Goal: Navigation & Orientation: Find specific page/section

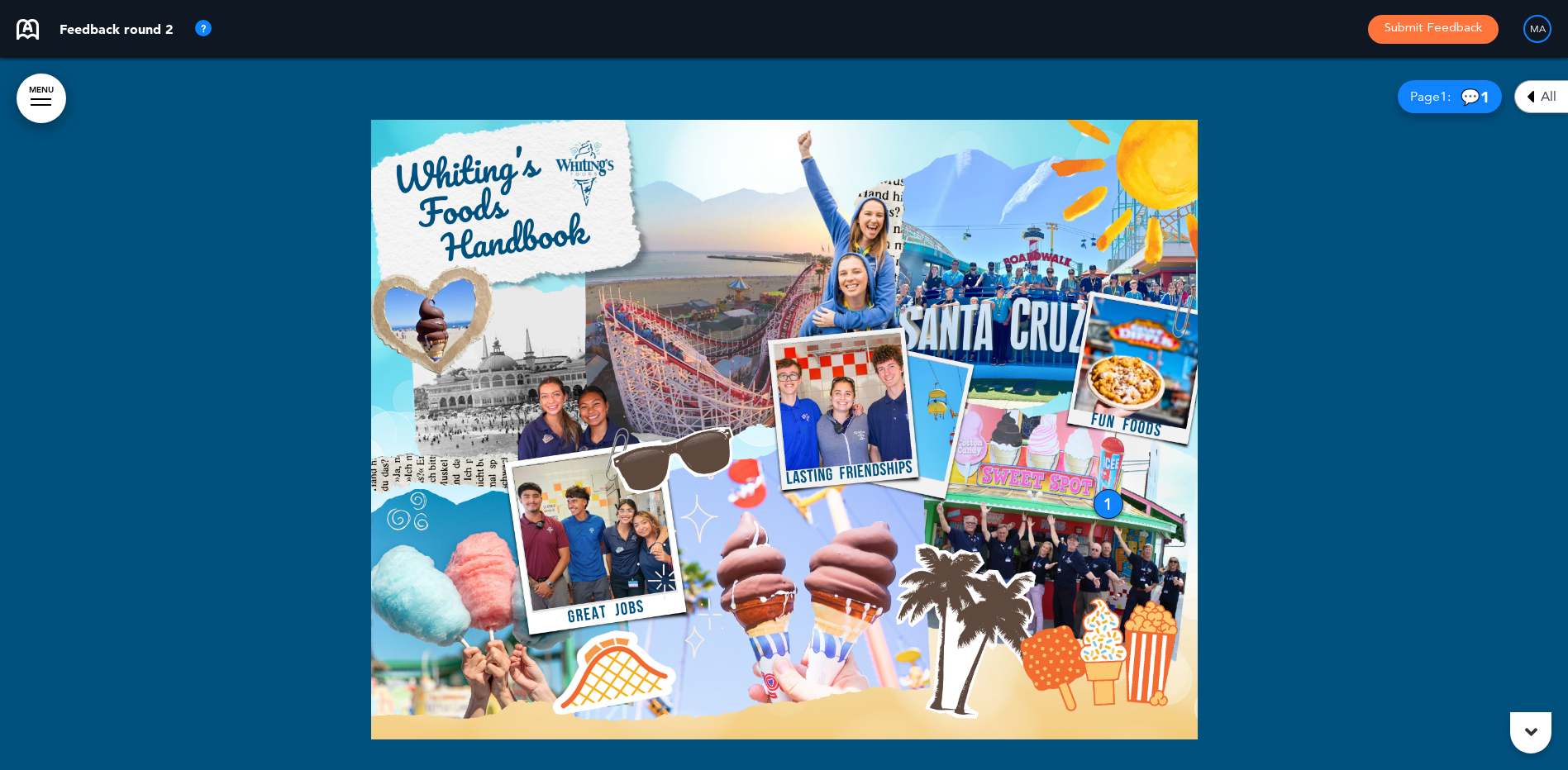
click at [1533, 95] on icon at bounding box center [1530, 96] width 8 height 20
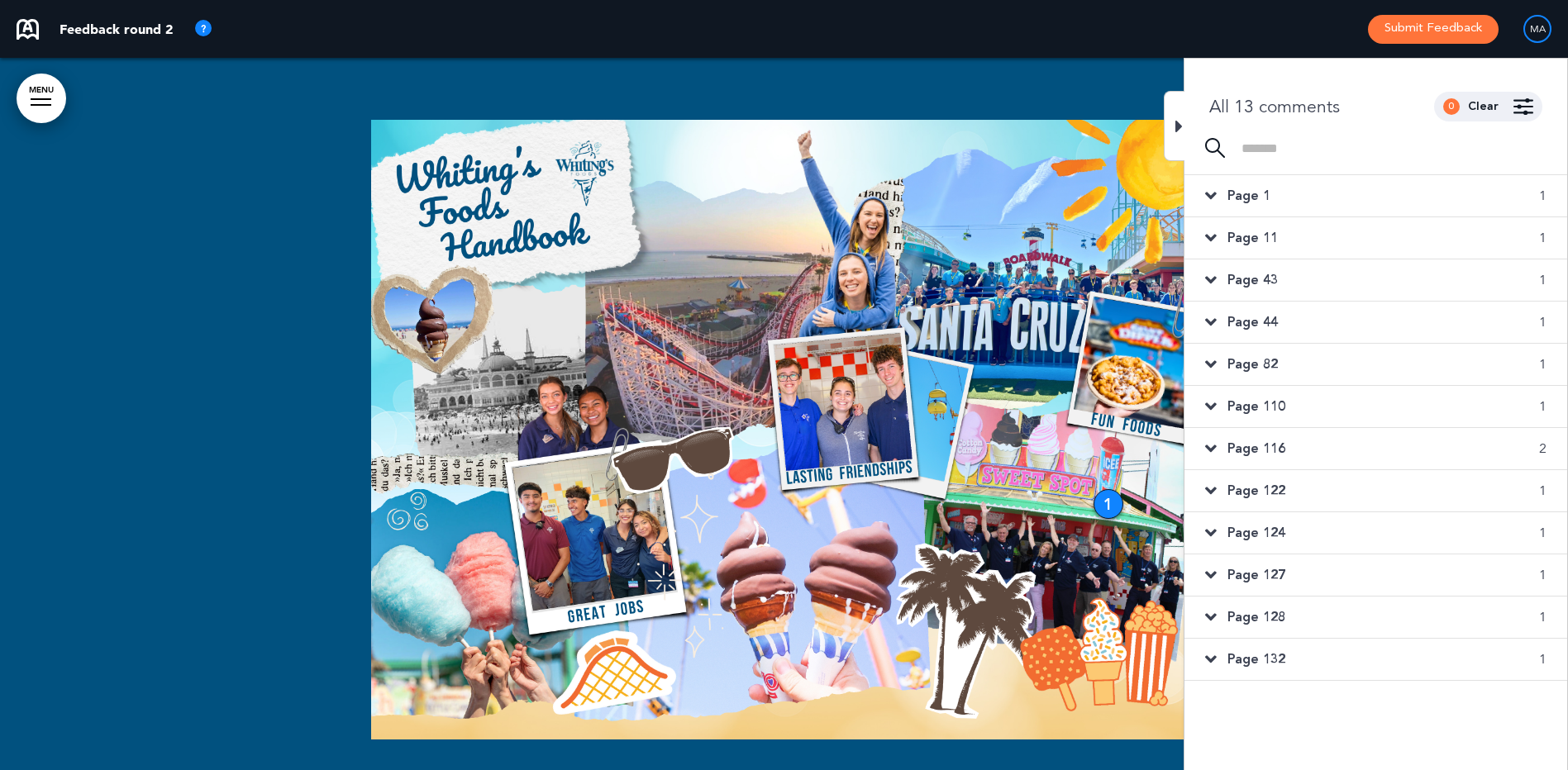
click at [1271, 194] on div "Page 1 1" at bounding box center [1375, 196] width 383 height 41
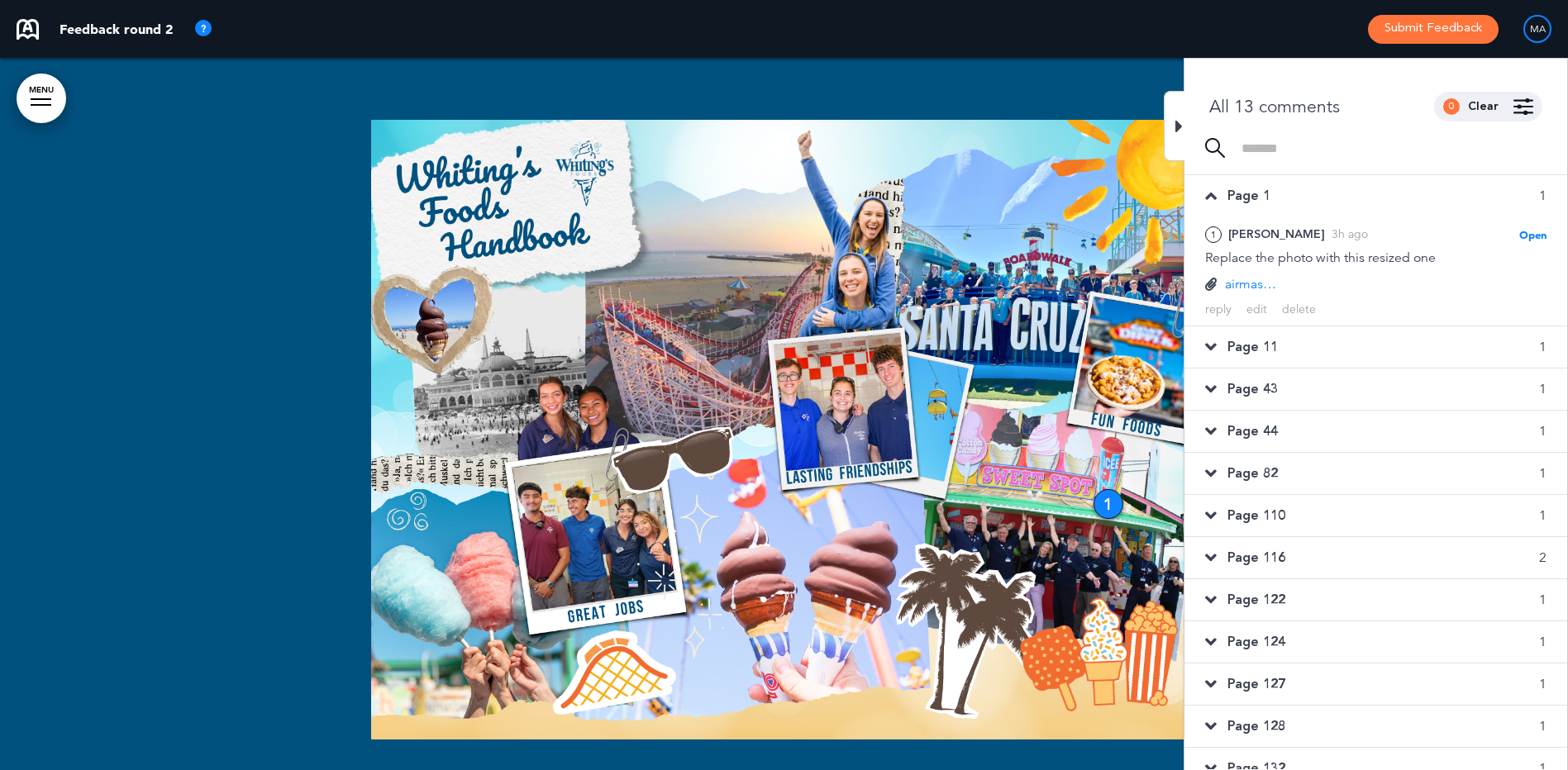
click at [1321, 349] on div "Page 11 1" at bounding box center [1375, 347] width 383 height 41
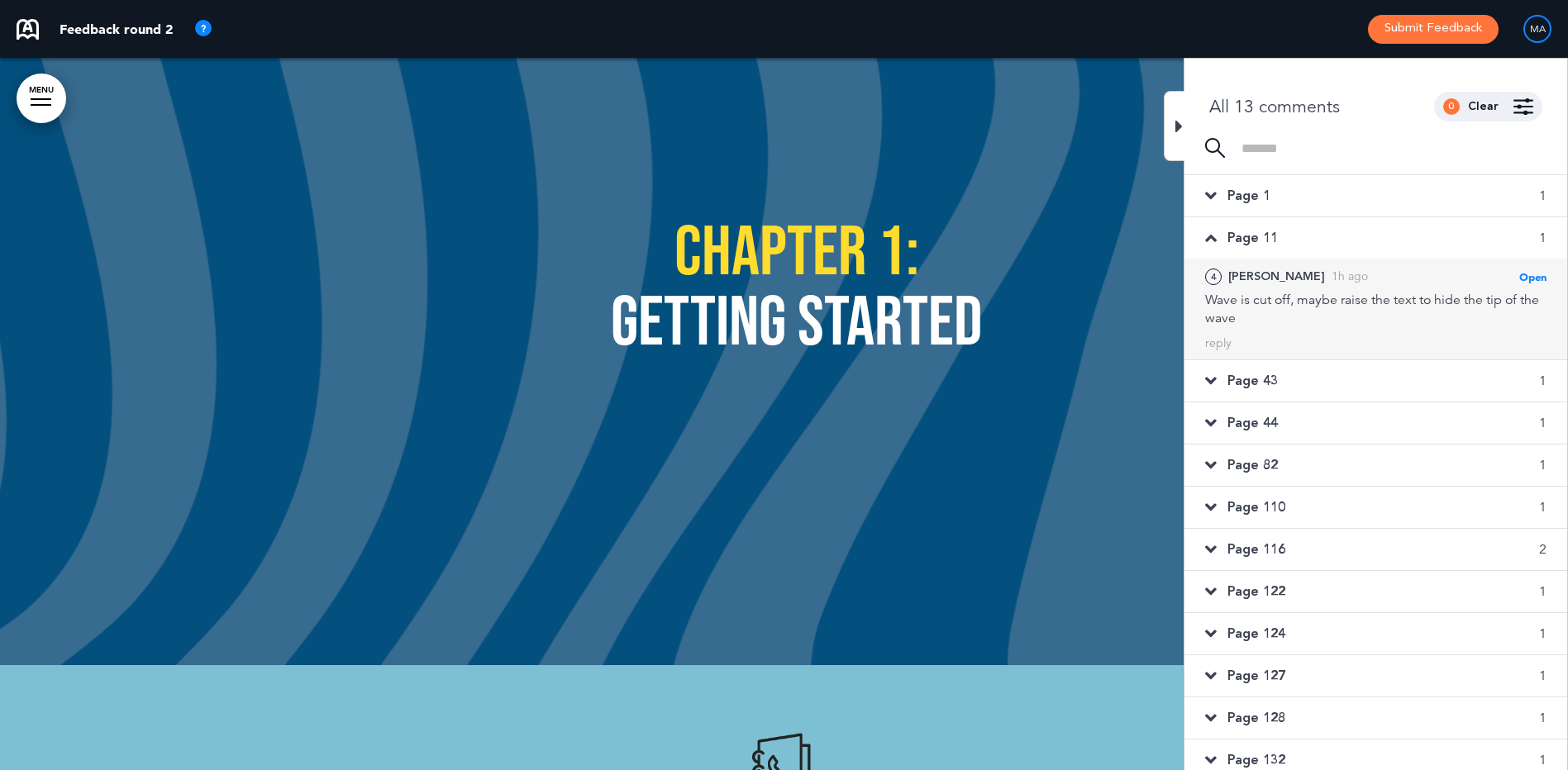
scroll to position [9875, 0]
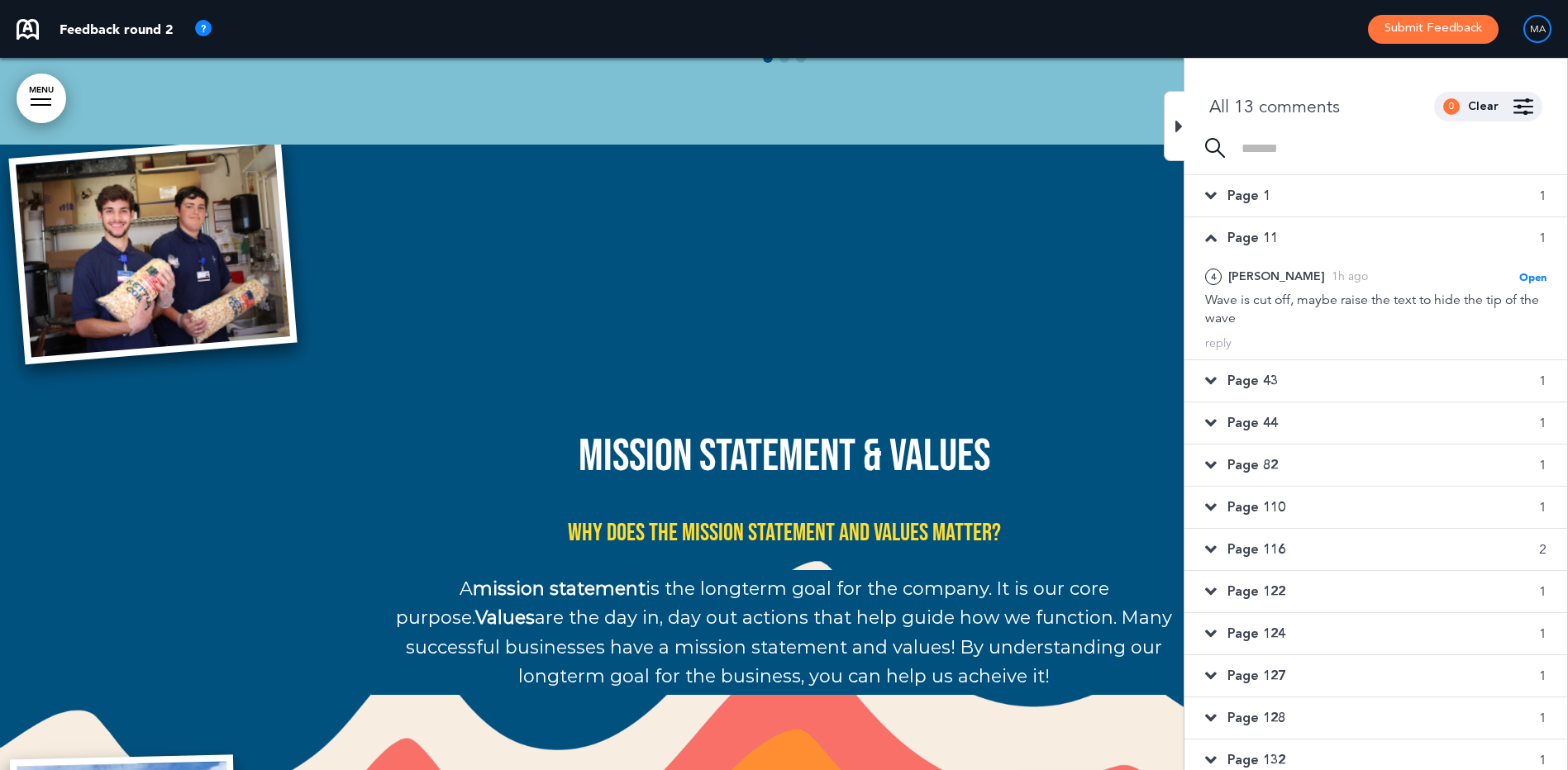
click at [1282, 378] on div "Page 43 1" at bounding box center [1375, 381] width 383 height 41
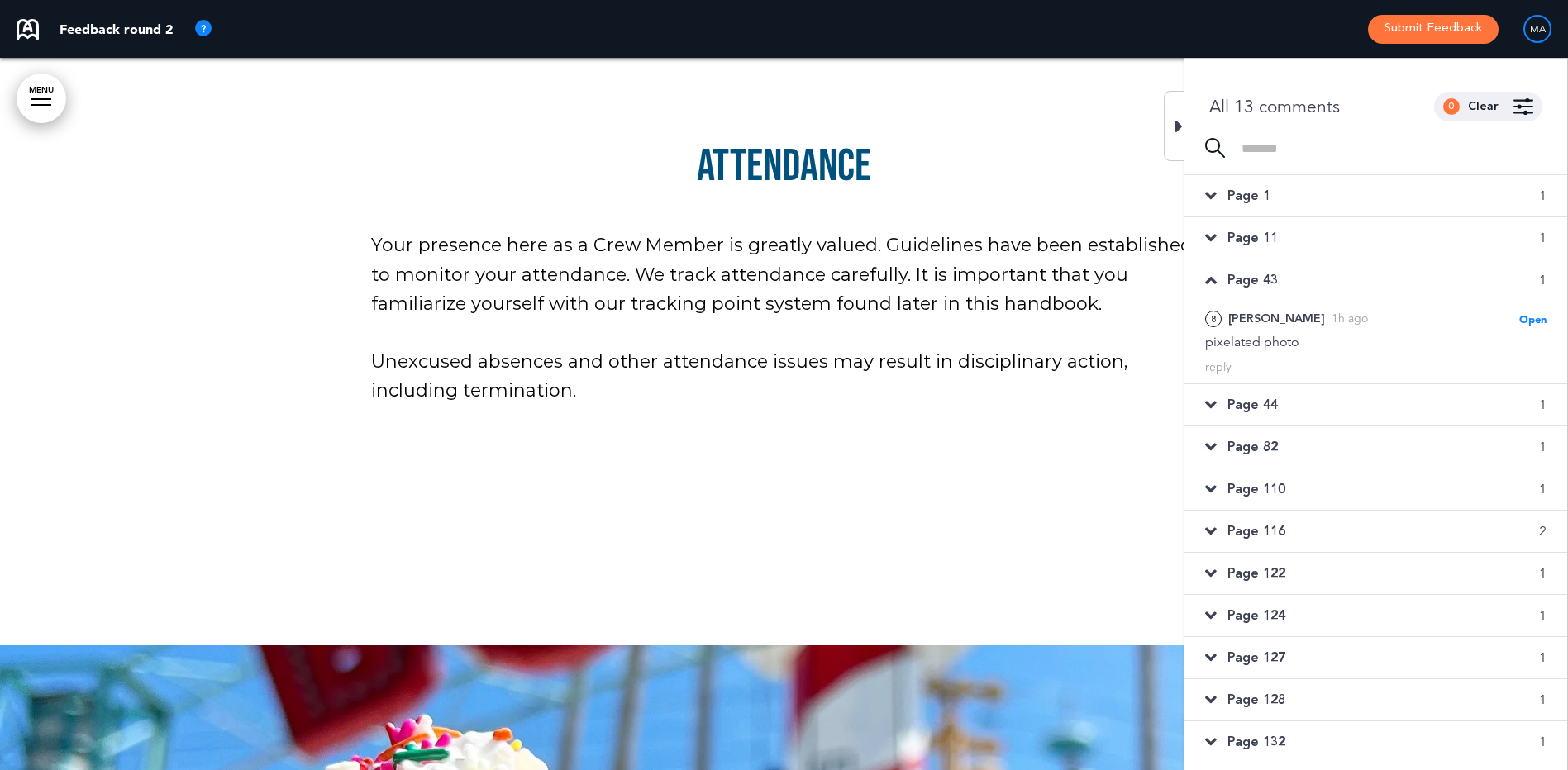
scroll to position [41669, 0]
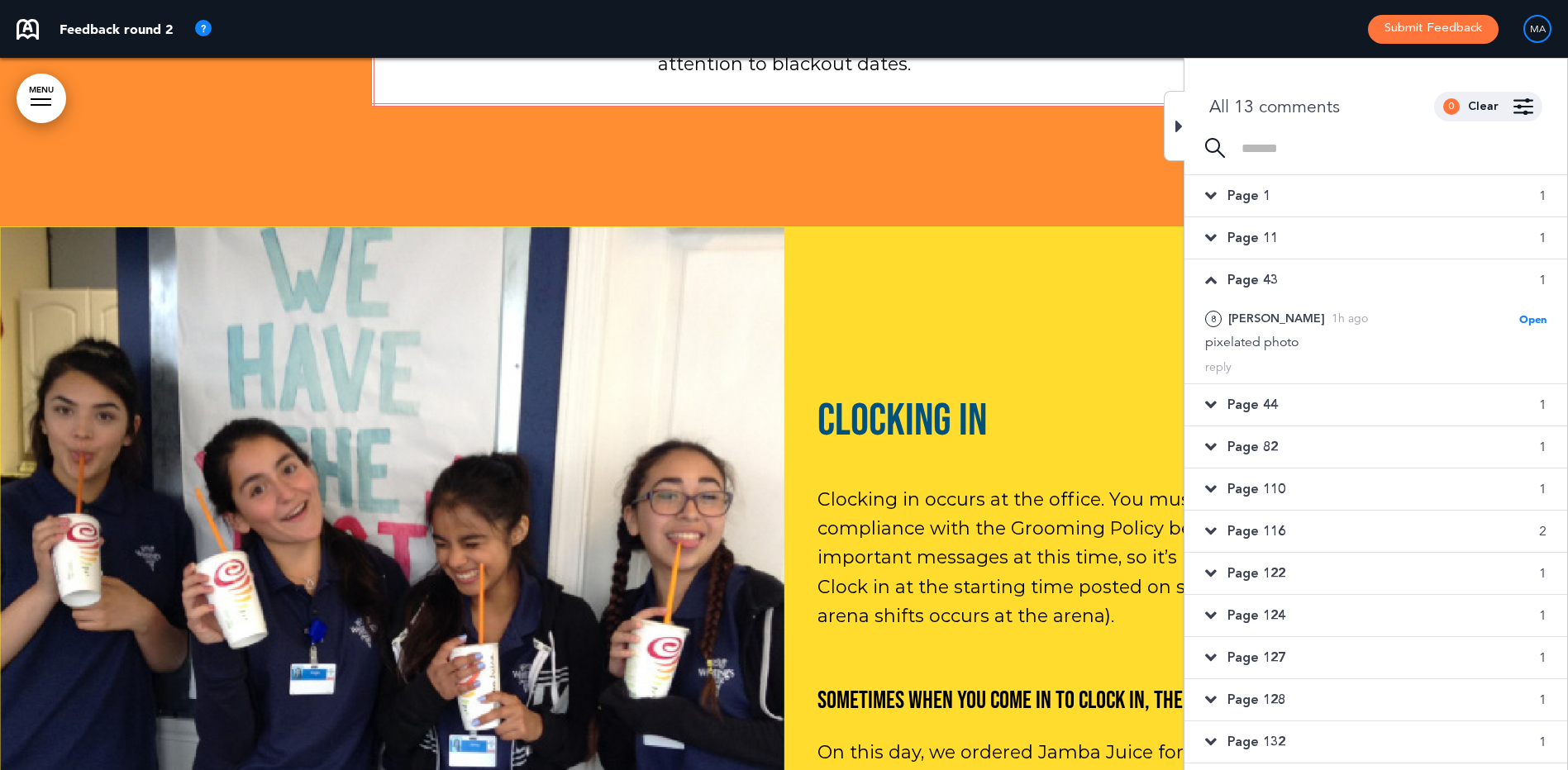
click at [1258, 404] on span "Page 44" at bounding box center [1252, 404] width 51 height 18
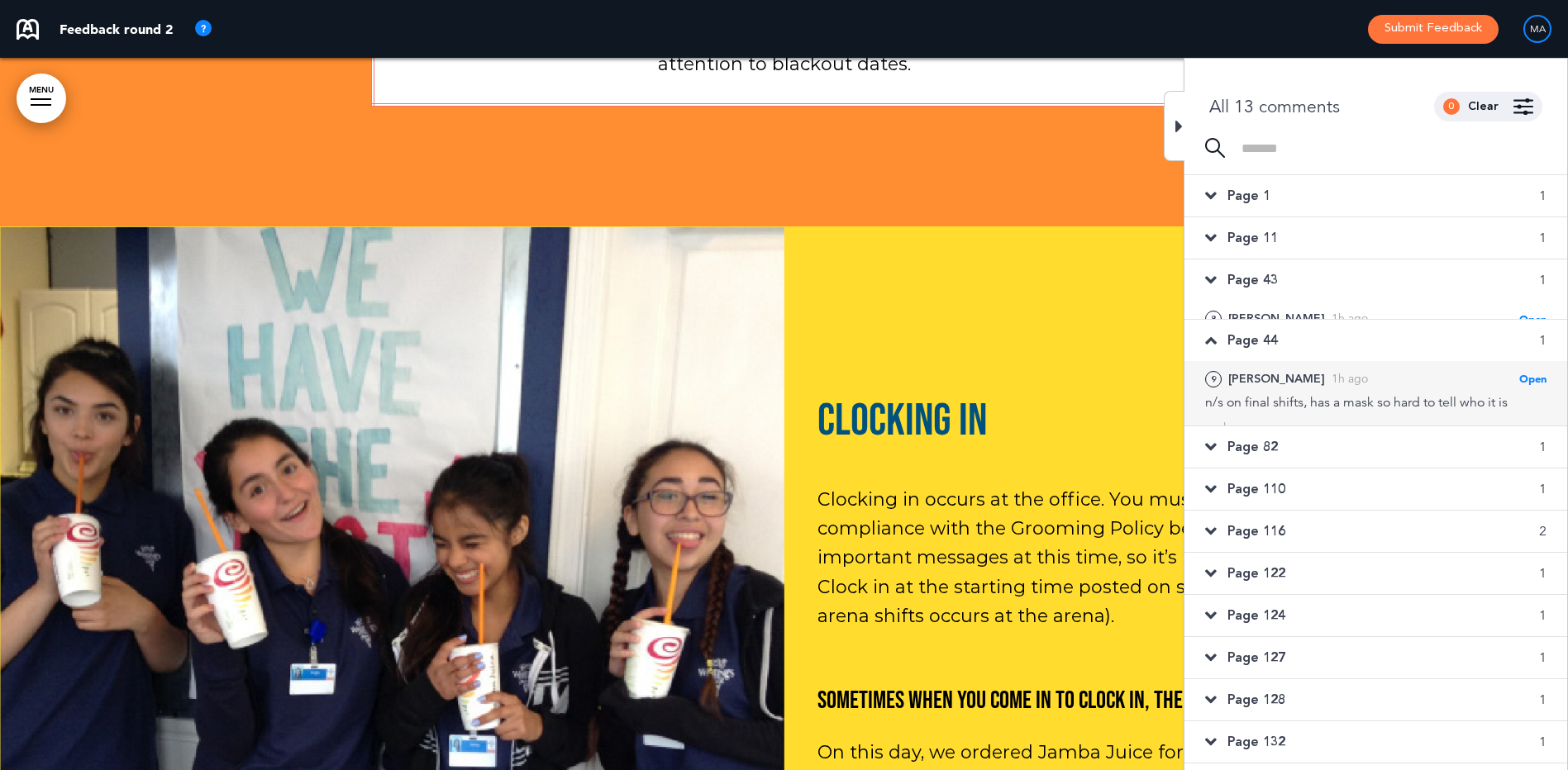
scroll to position [42382, 0]
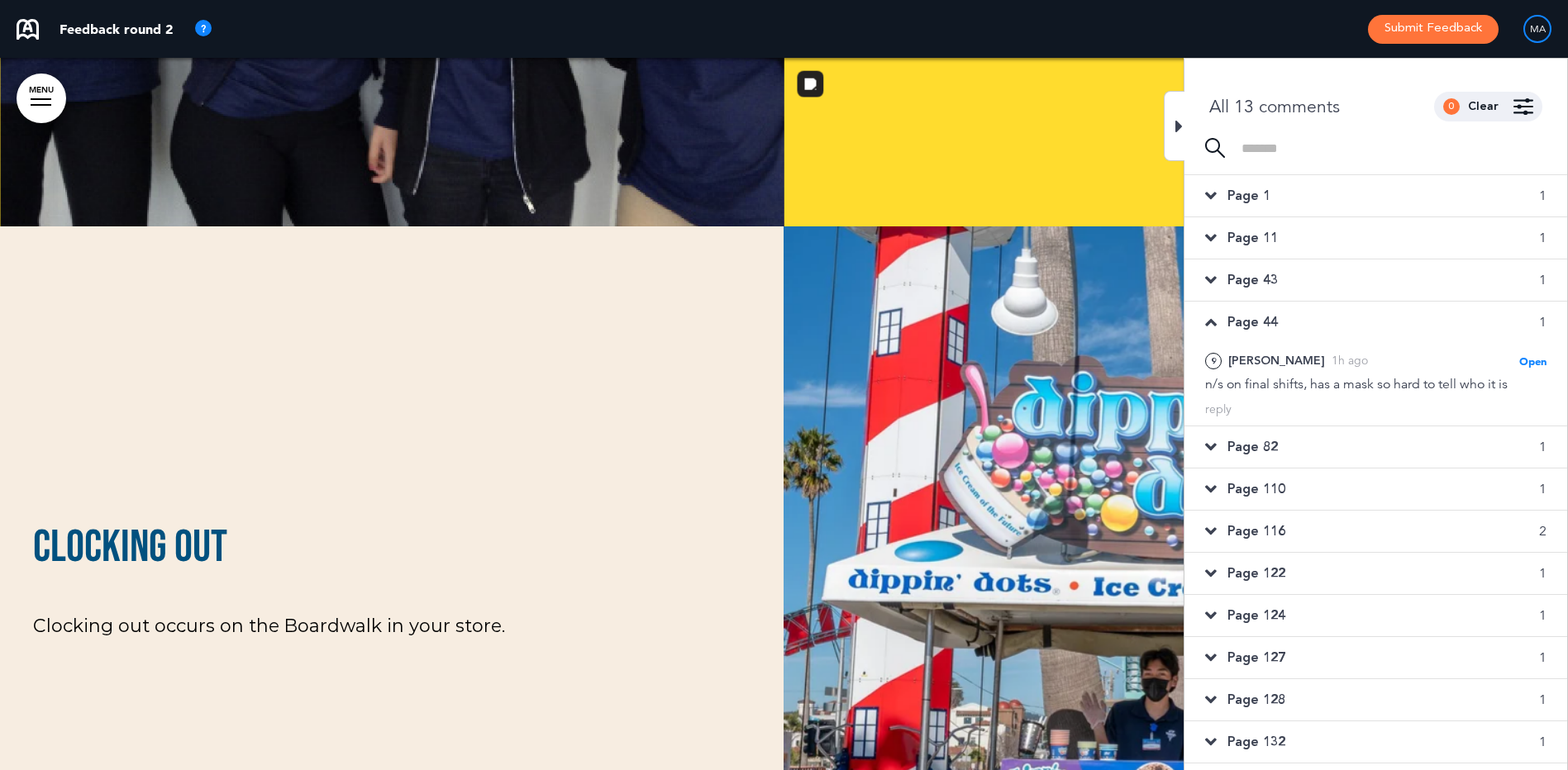
click at [1253, 451] on span "Page 82" at bounding box center [1252, 446] width 51 height 18
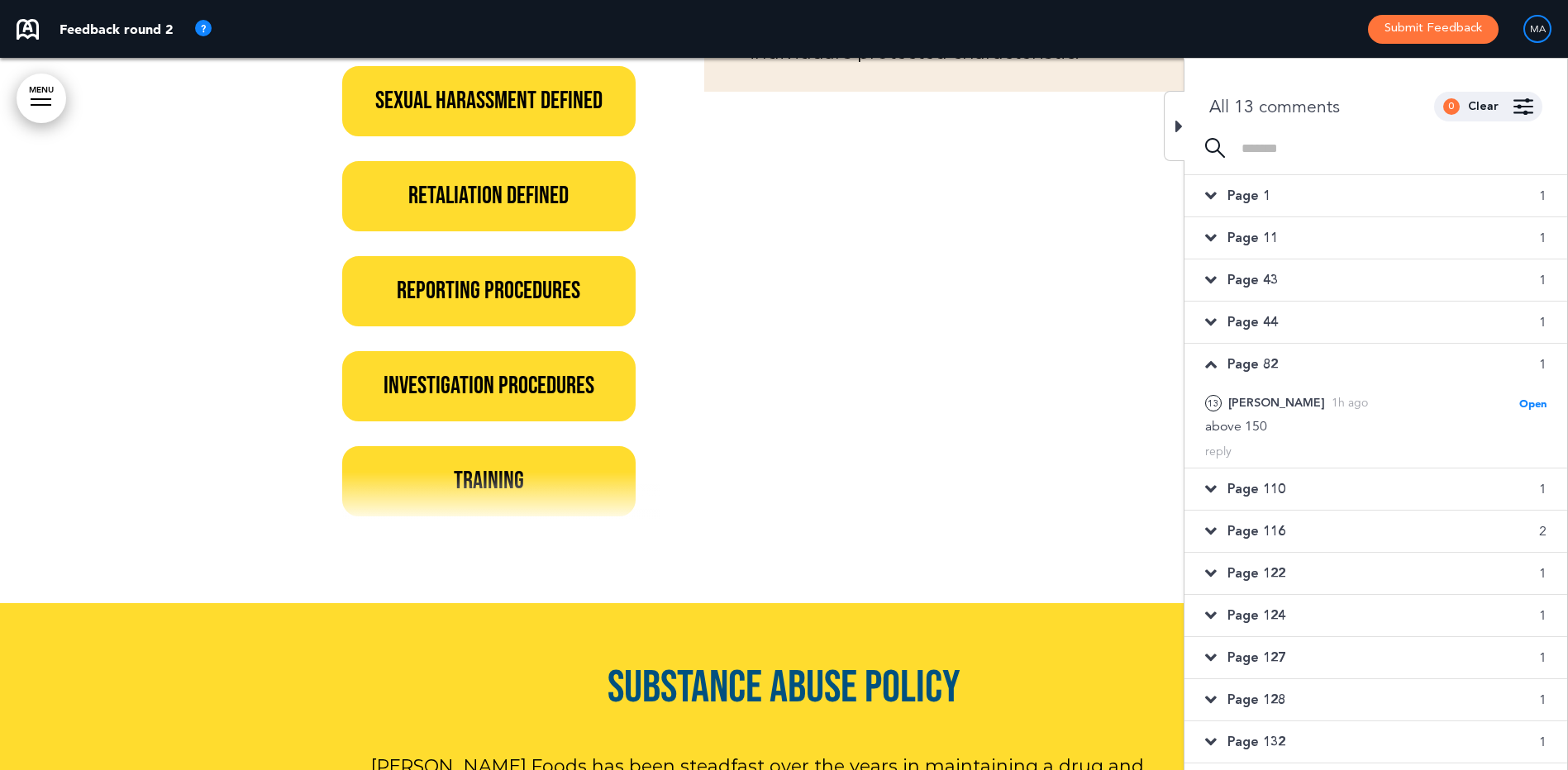
scroll to position [85280, 0]
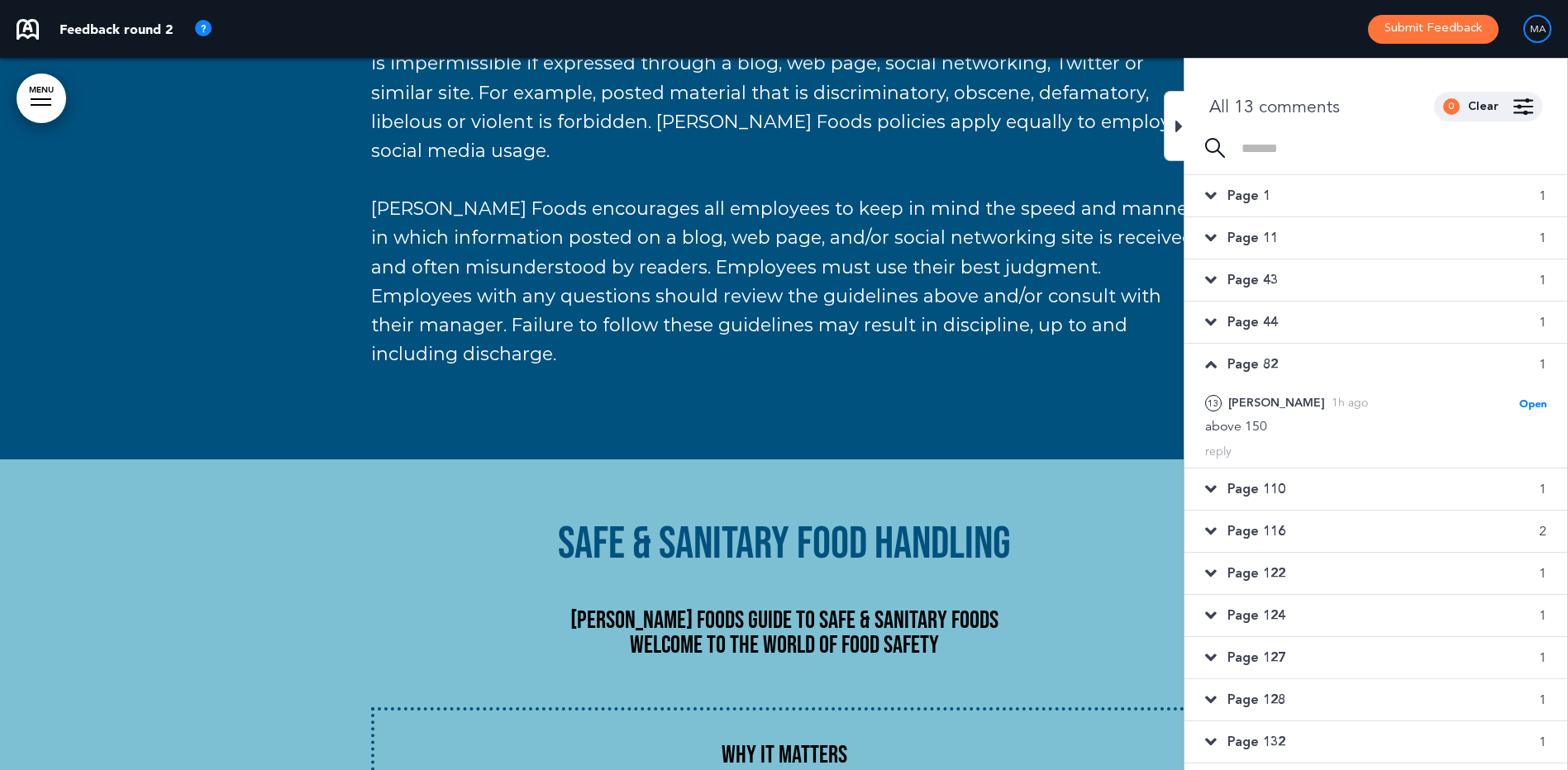
click at [1252, 494] on span "Page 110" at bounding box center [1256, 489] width 58 height 18
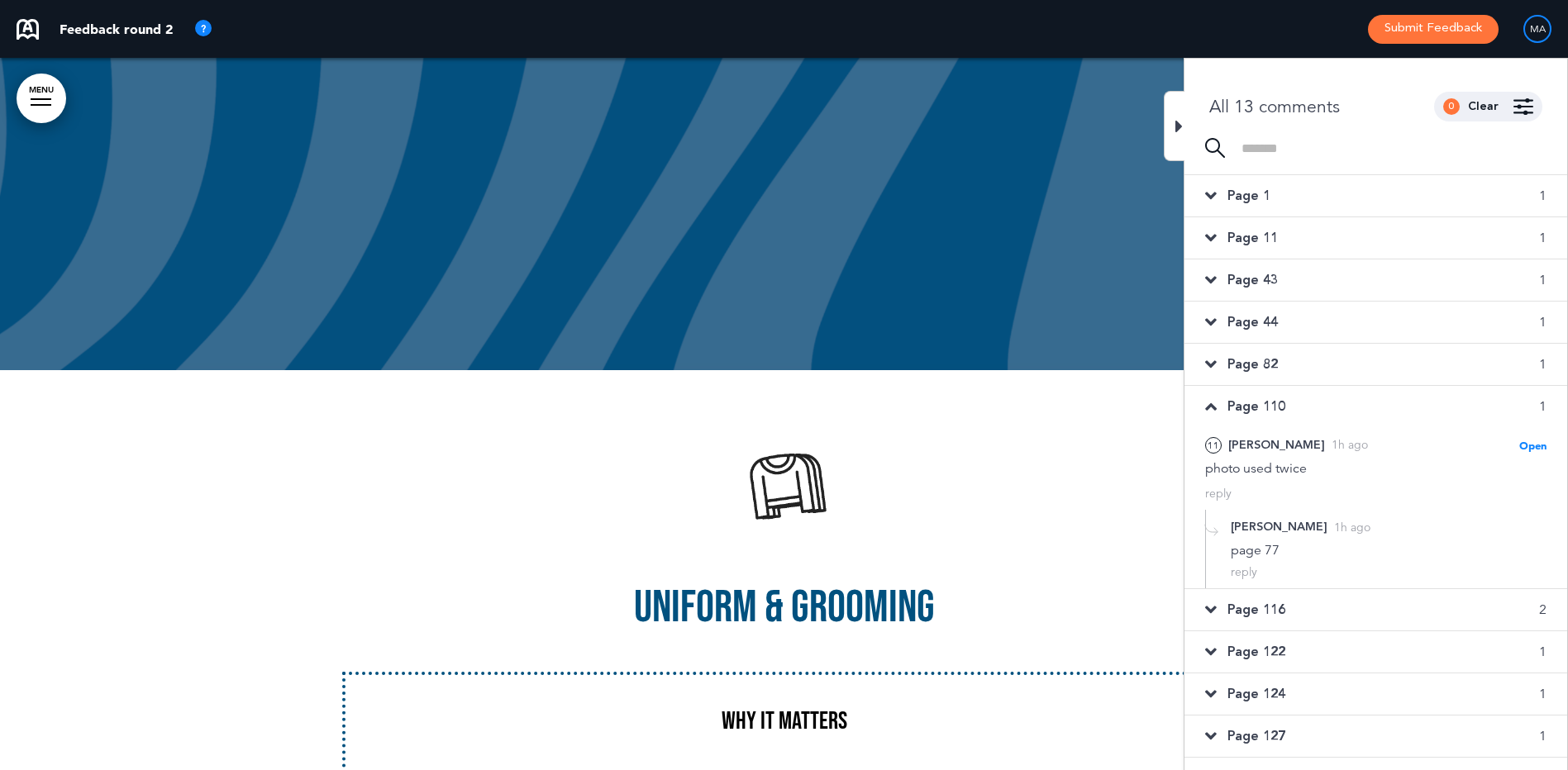
scroll to position [73283, 0]
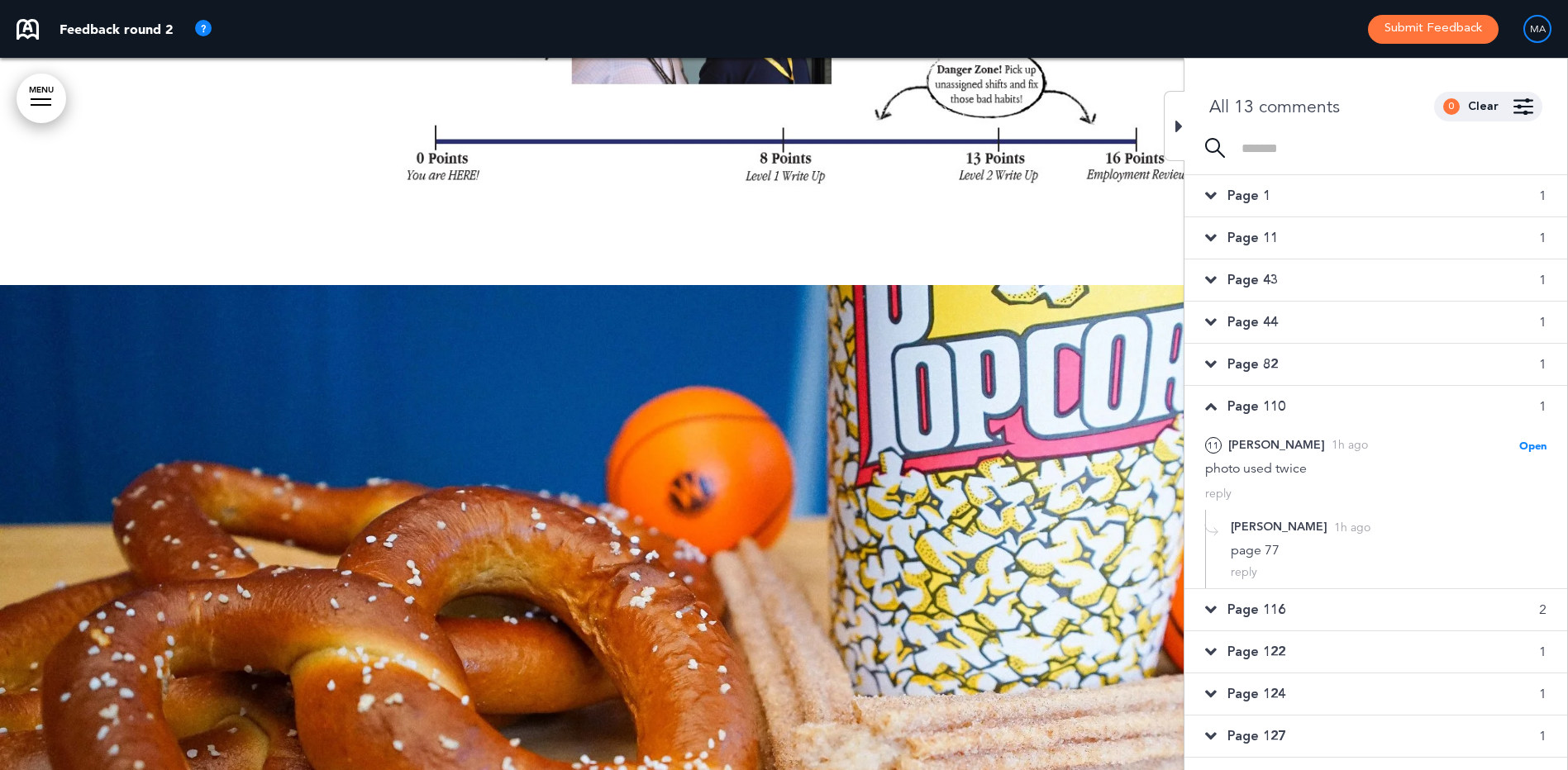
click at [1263, 360] on span "Page 82" at bounding box center [1252, 364] width 51 height 18
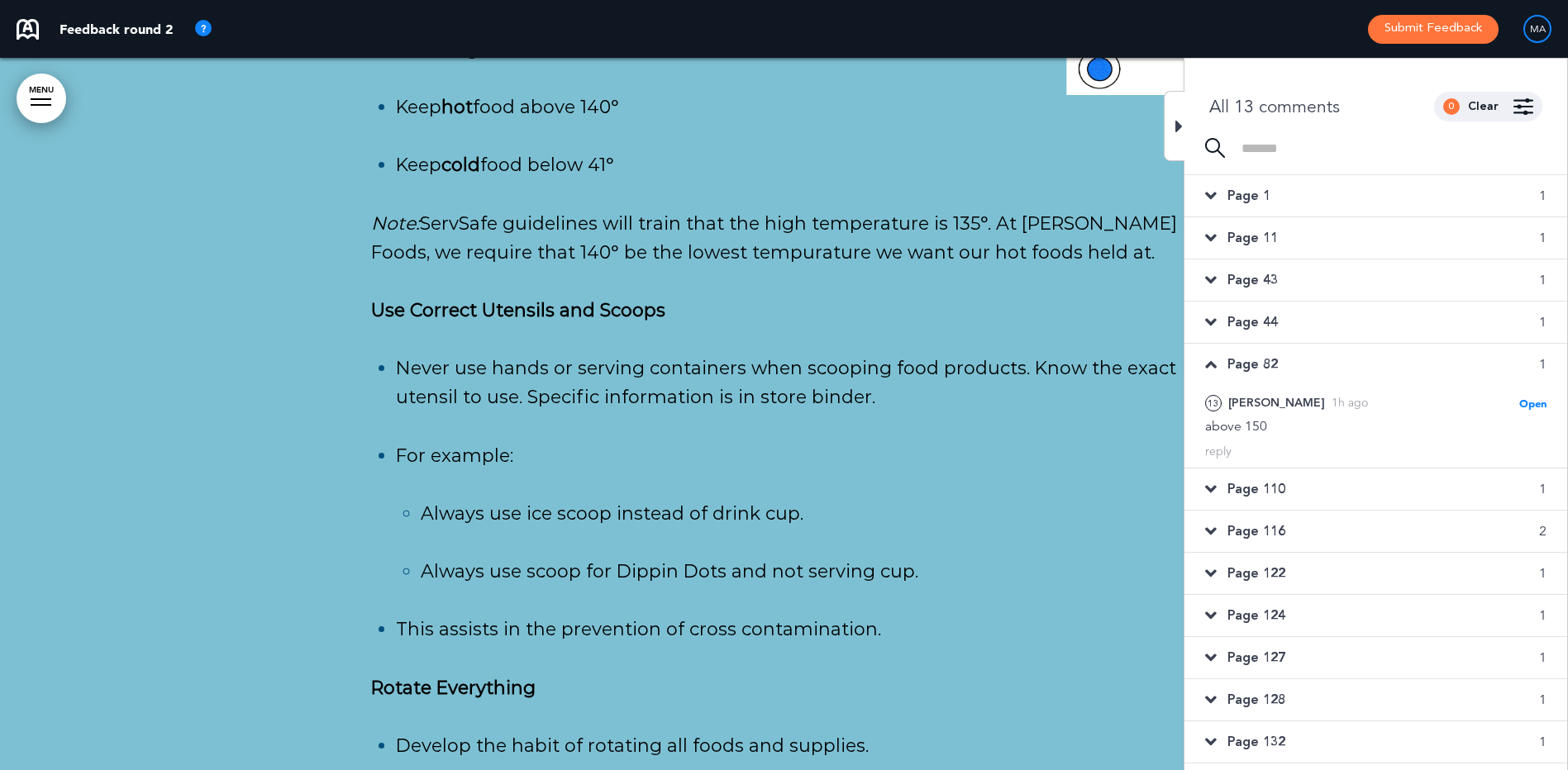
scroll to position [87512, 0]
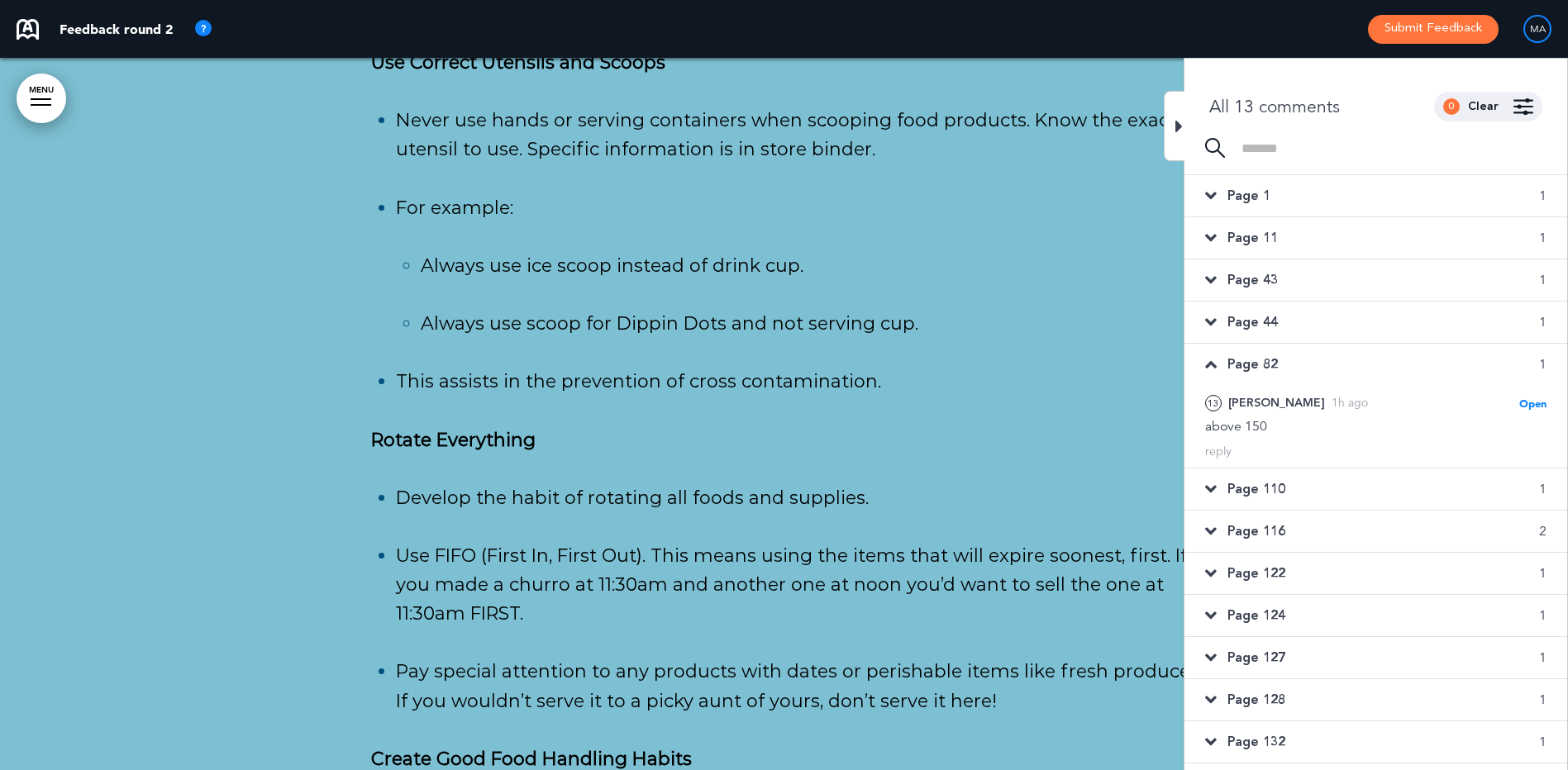
click at [1258, 490] on span "Page 110" at bounding box center [1256, 489] width 58 height 18
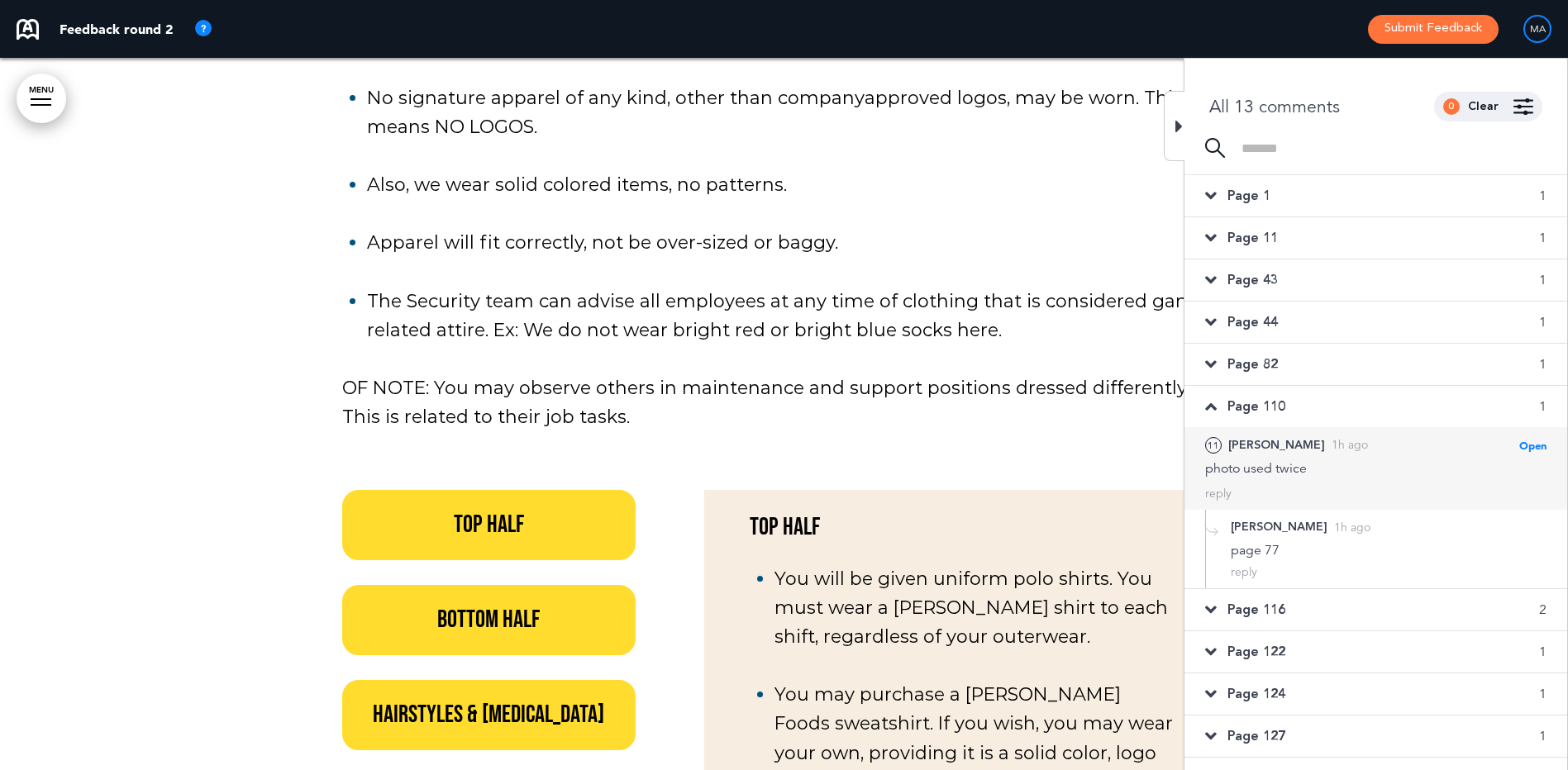
scroll to position [73283, 0]
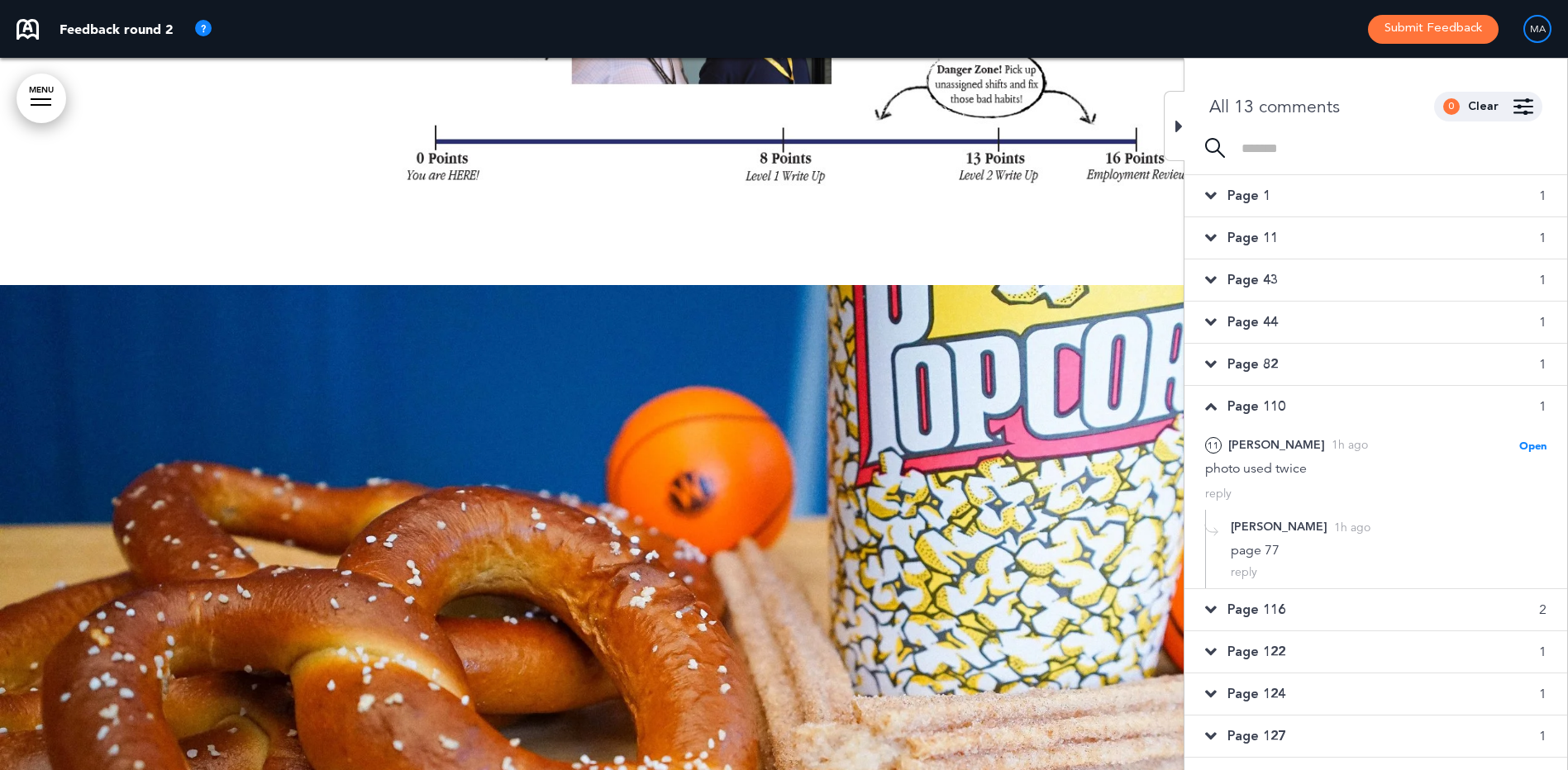
click at [1253, 606] on span "Page 116" at bounding box center [1256, 610] width 58 height 18
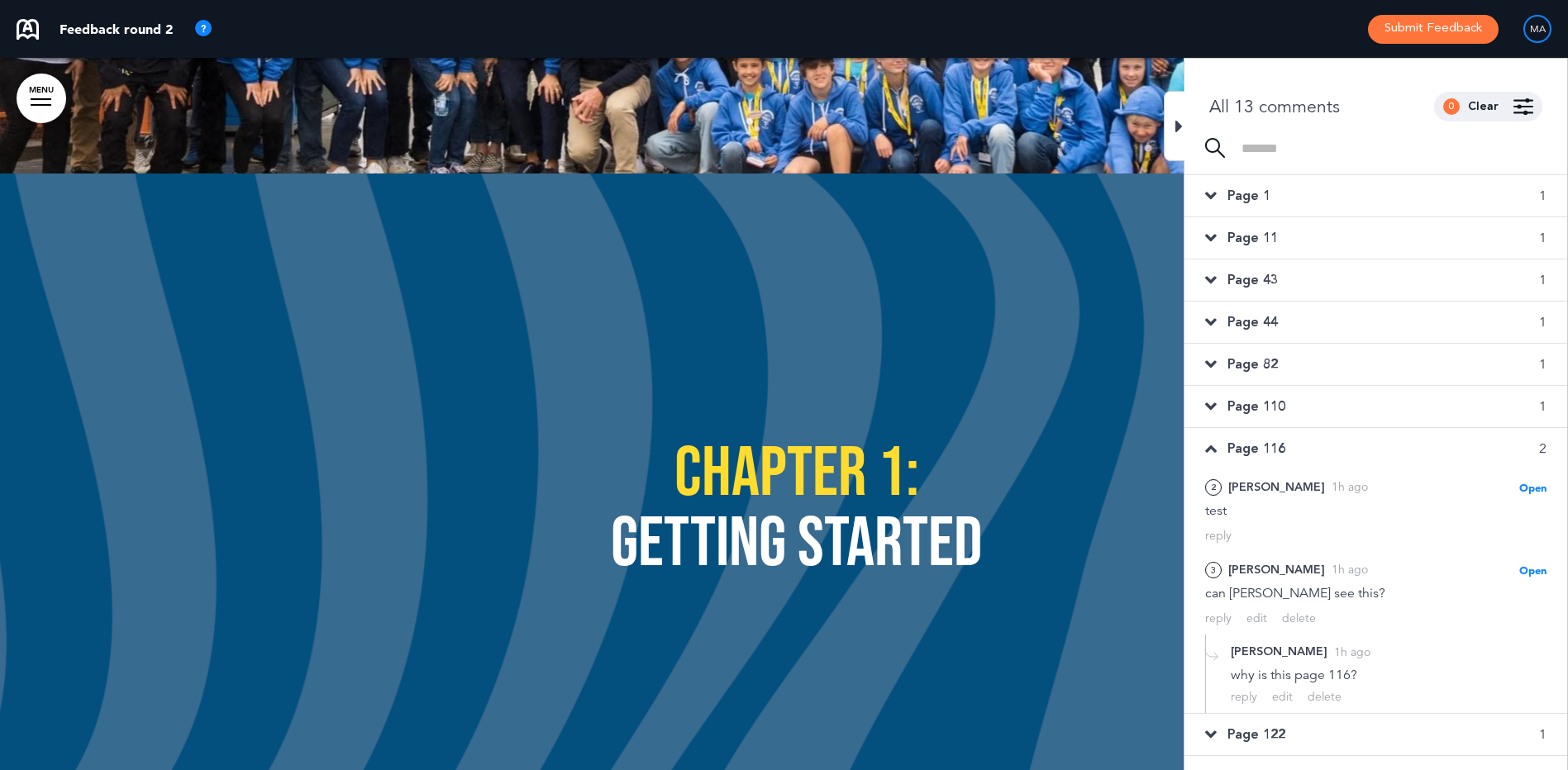
scroll to position [781, 0]
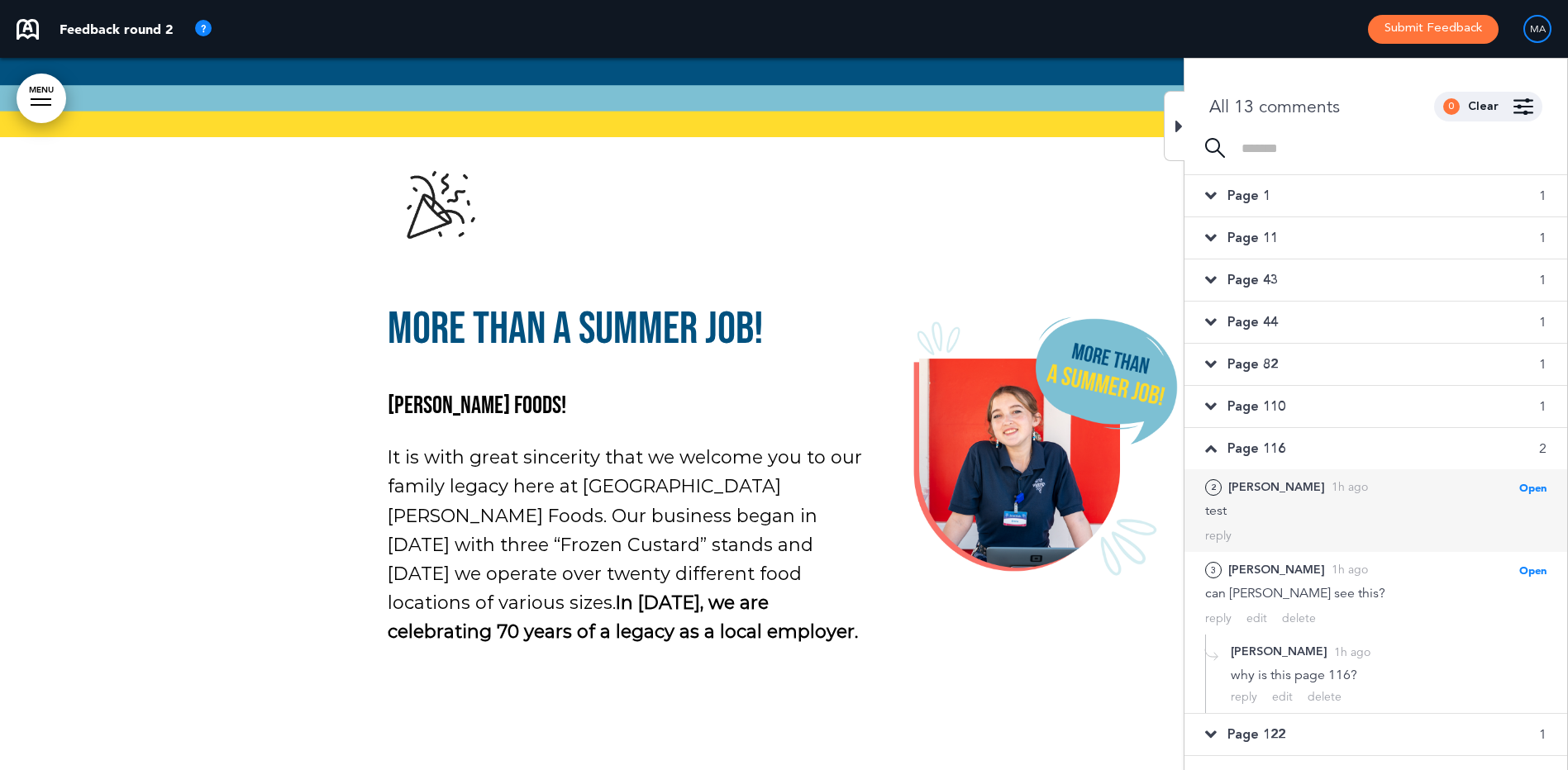
click at [1318, 516] on div "test" at bounding box center [1375, 510] width 342 height 18
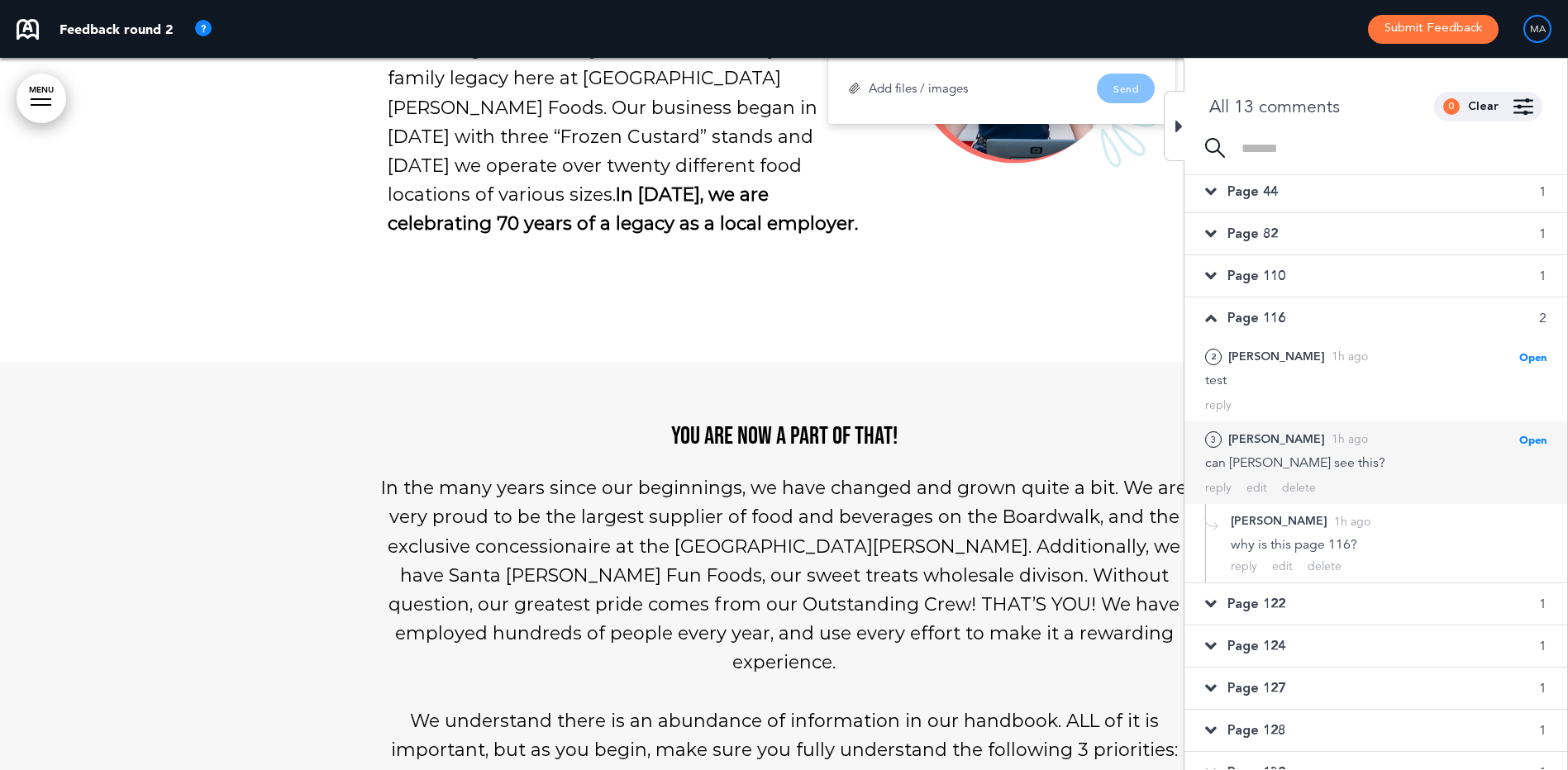
scroll to position [154, 0]
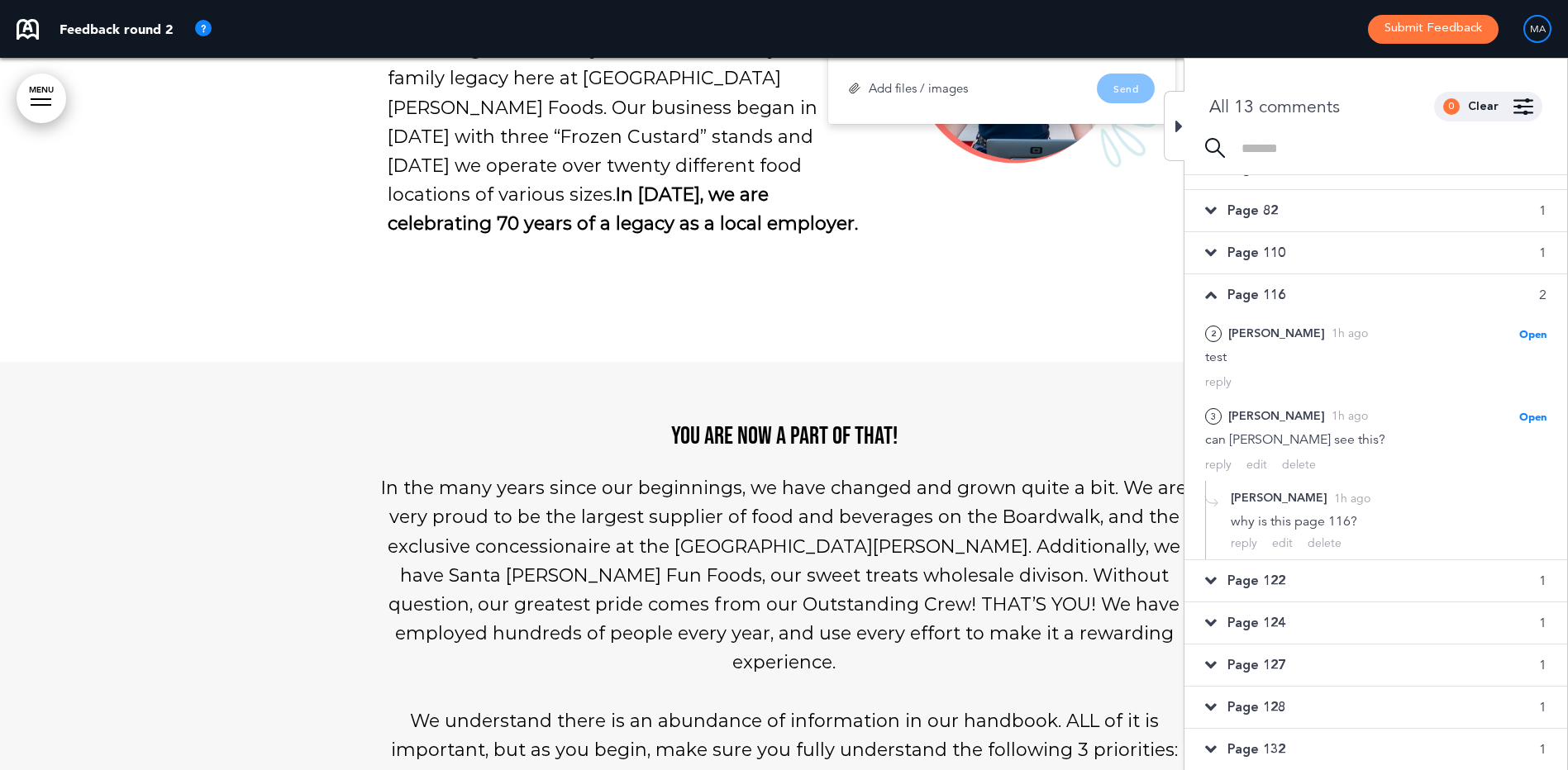
click at [1300, 580] on div "Page 122 1" at bounding box center [1375, 581] width 383 height 41
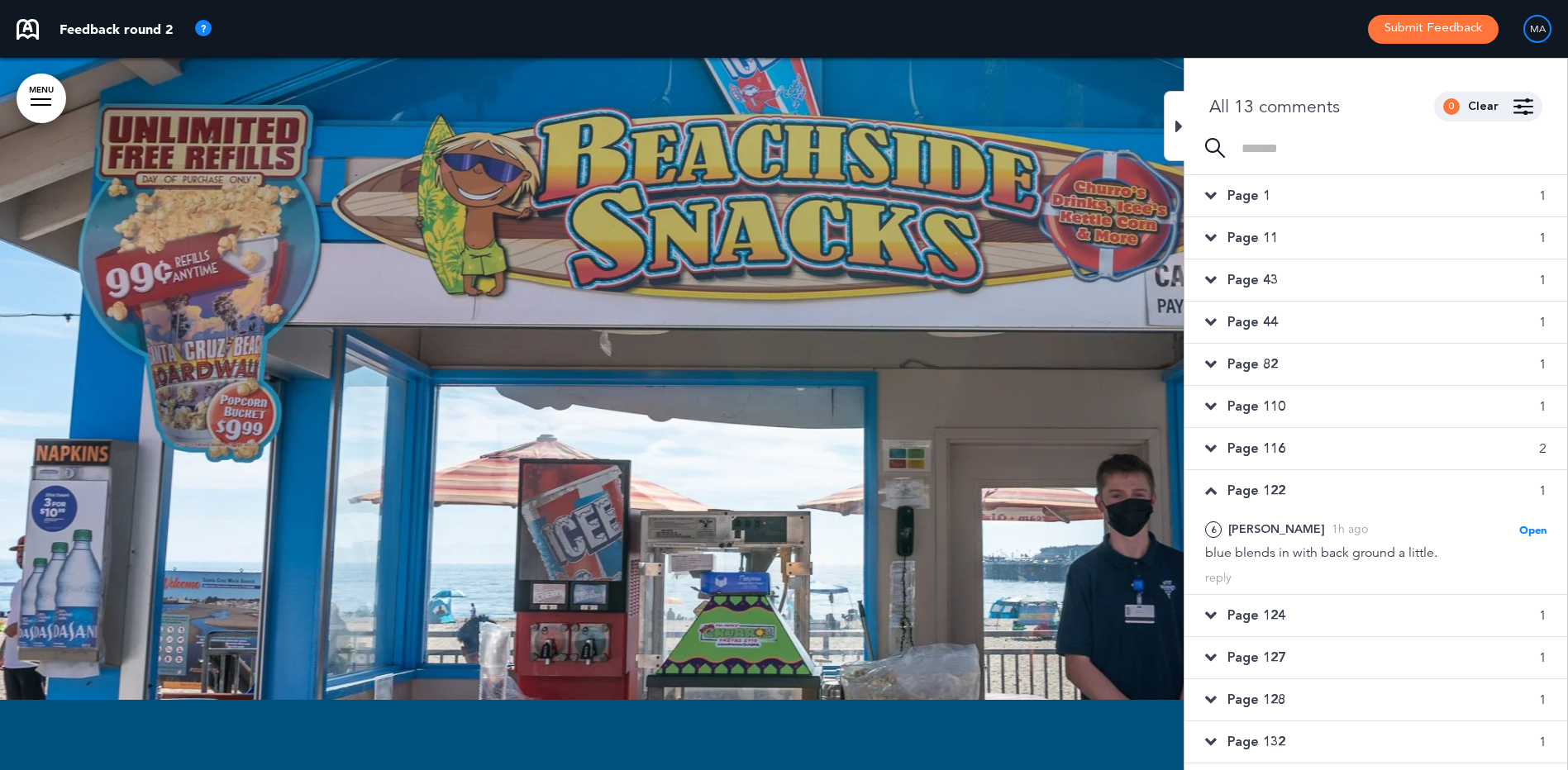
scroll to position [0, 0]
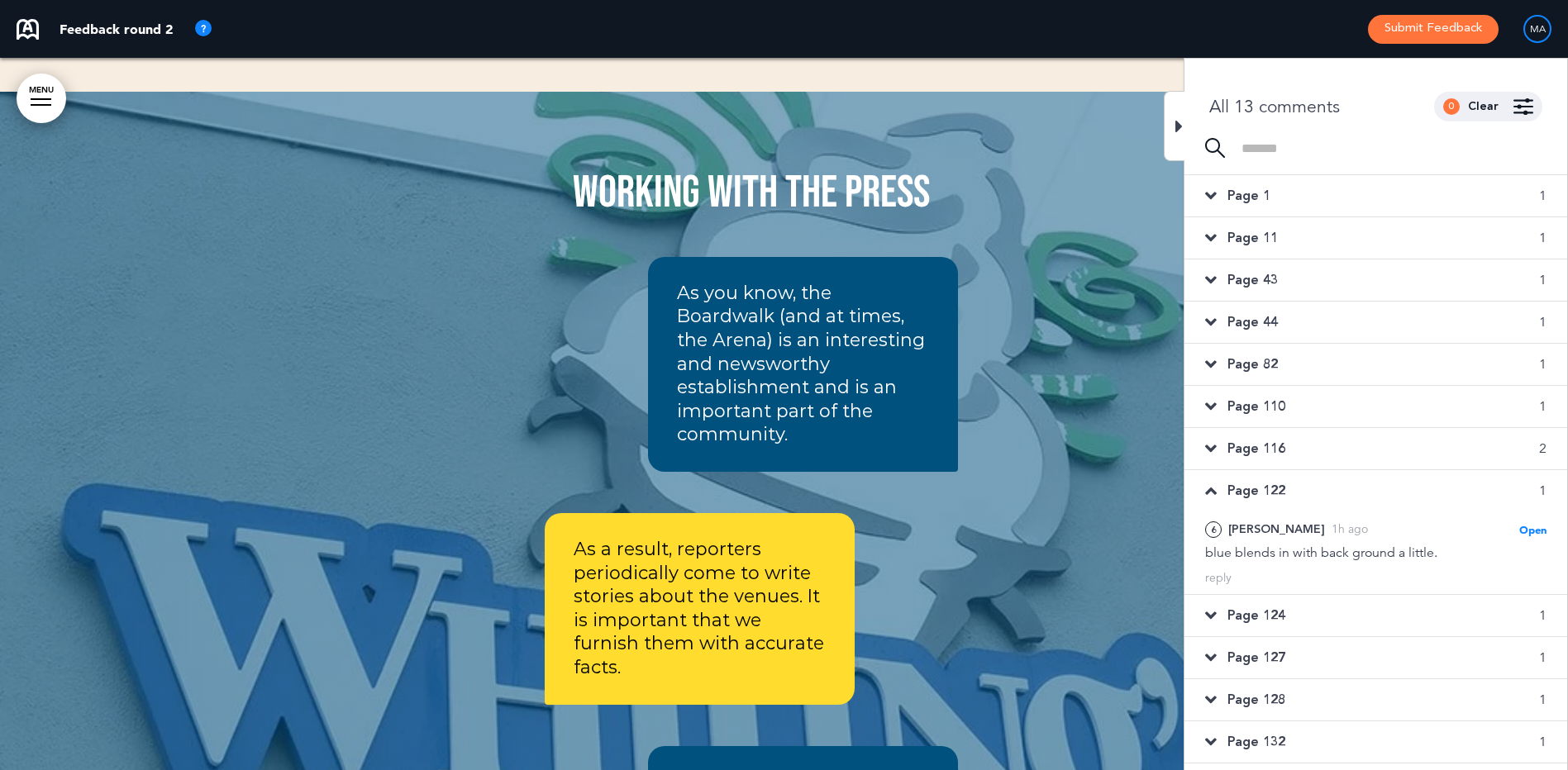
click at [1298, 624] on div "Page 124 1" at bounding box center [1375, 616] width 383 height 41
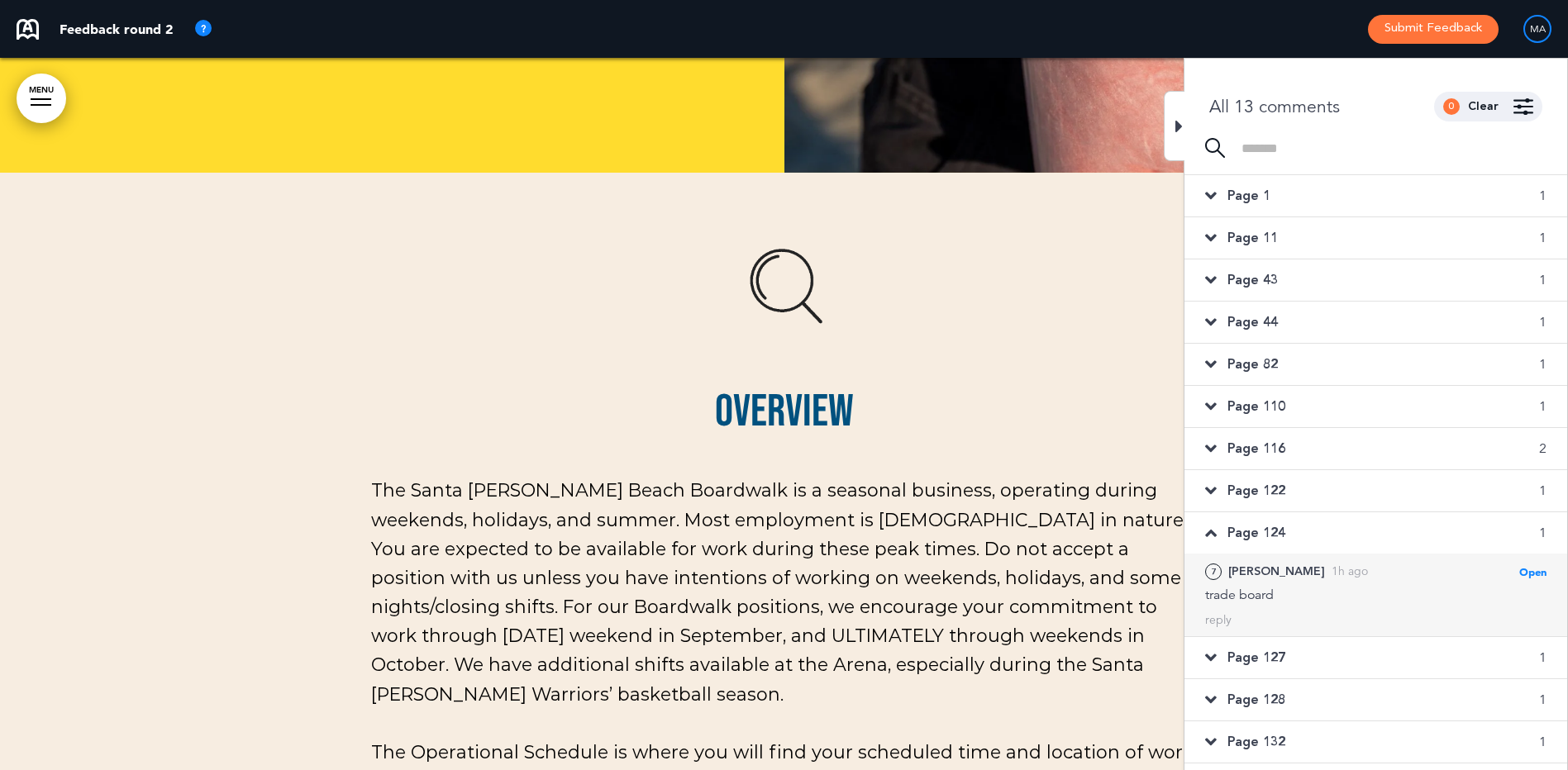
scroll to position [35709, 0]
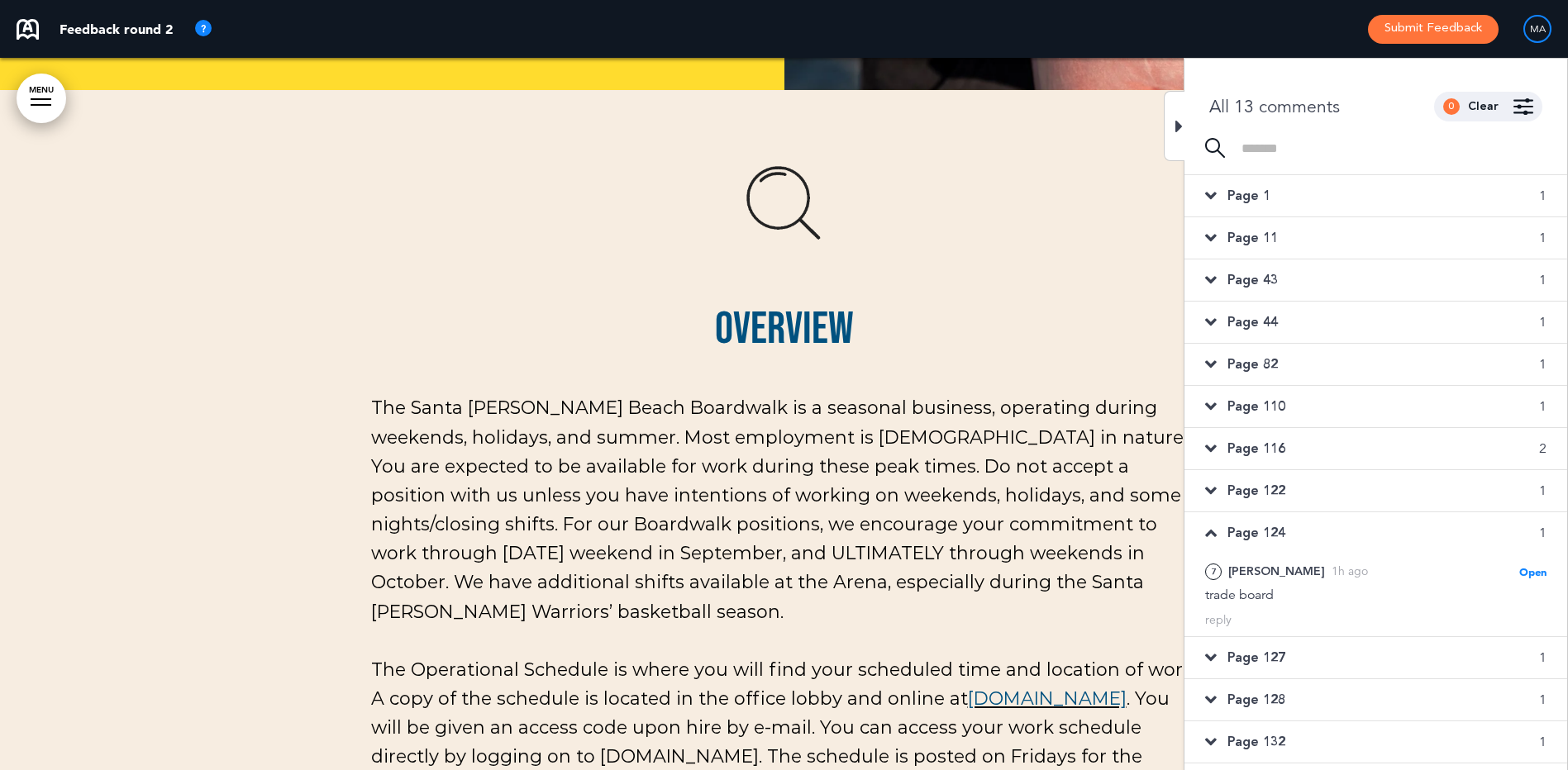
click at [1302, 664] on div "Page 127 1" at bounding box center [1375, 658] width 383 height 41
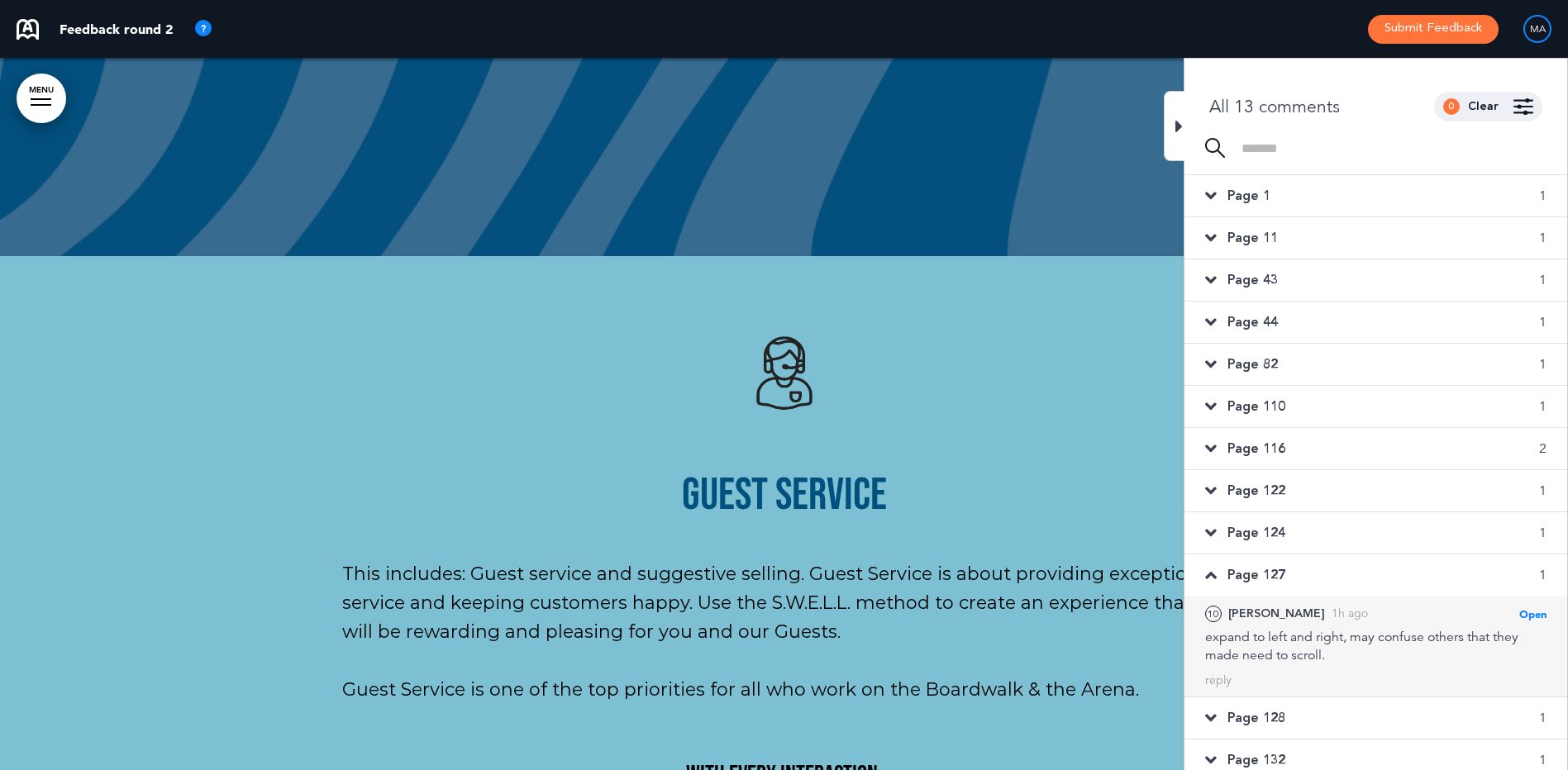
scroll to position [12, 0]
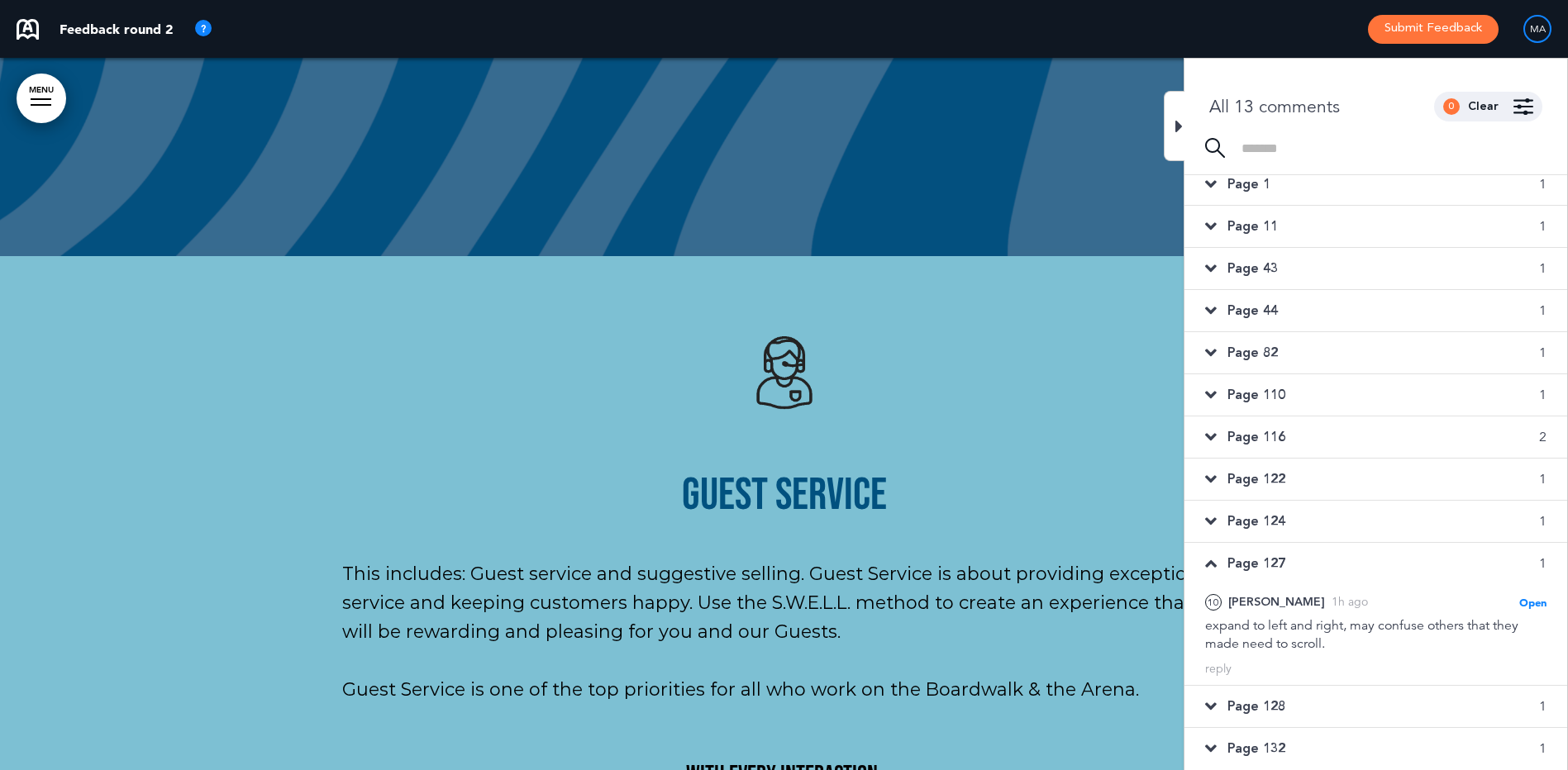
click at [1345, 701] on div "Page 128 1" at bounding box center [1375, 707] width 383 height 41
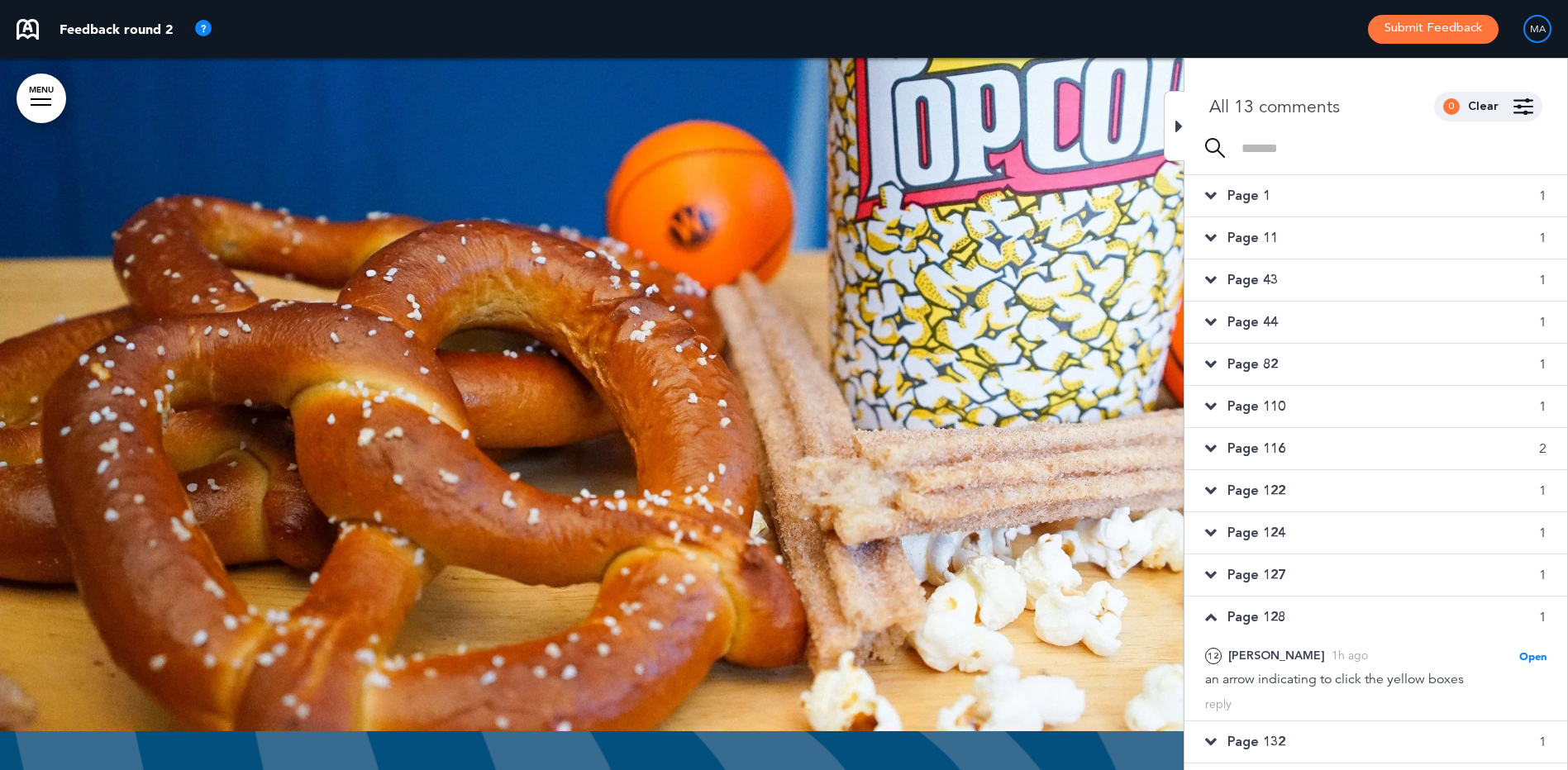
scroll to position [0, 0]
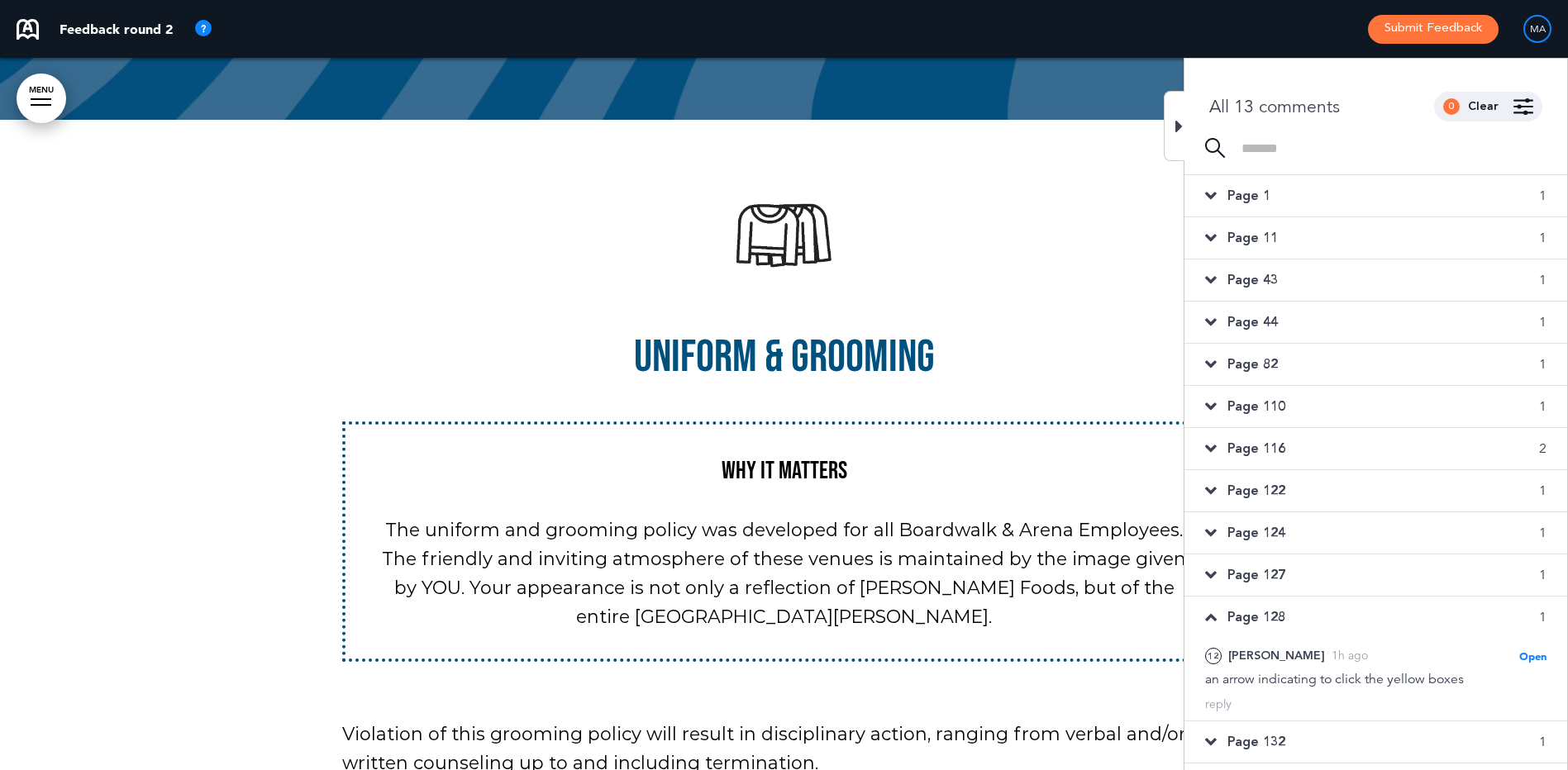
click at [1318, 742] on div "Page 132 1" at bounding box center [1375, 743] width 383 height 41
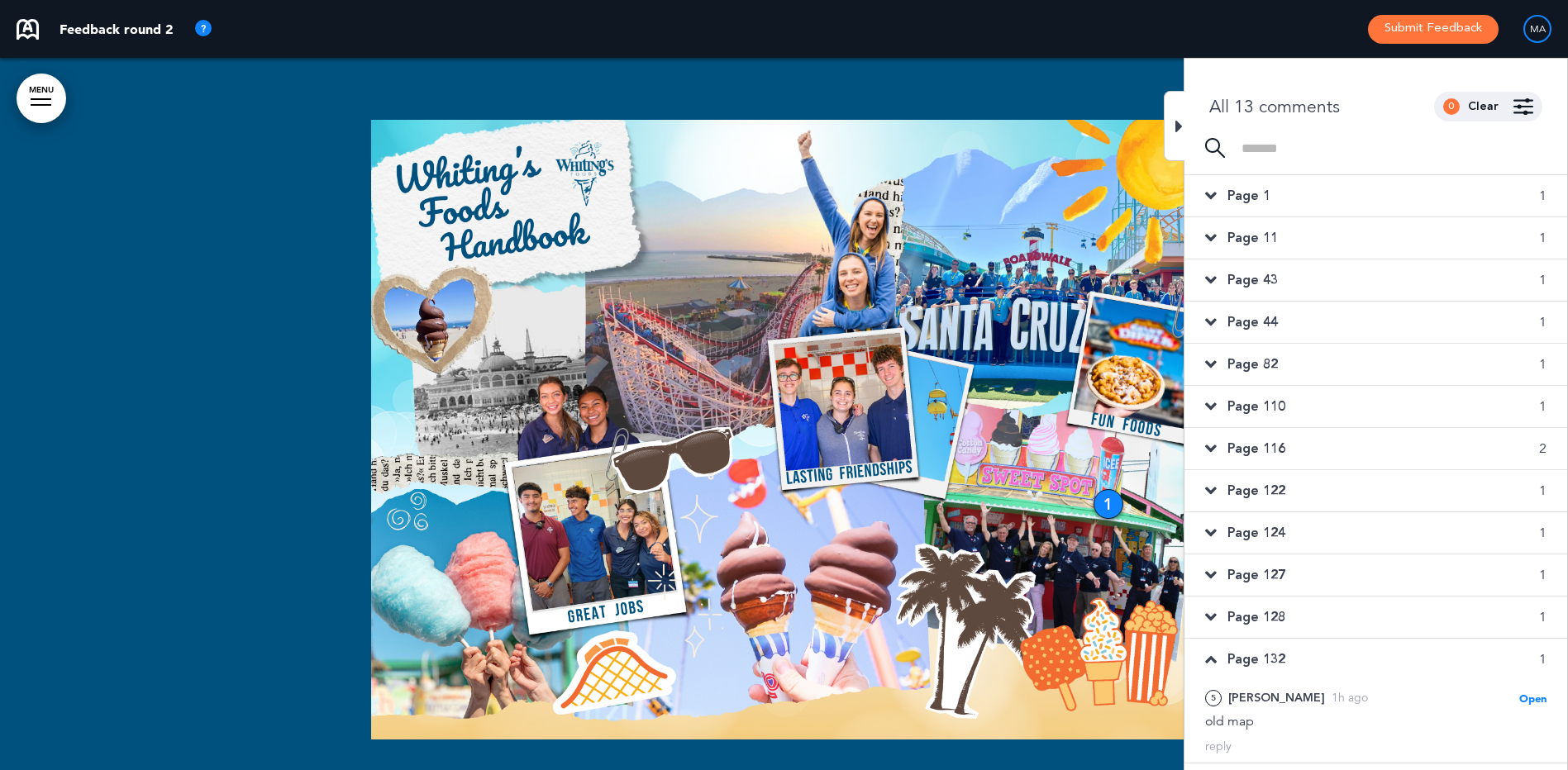
click at [278, 433] on div at bounding box center [784, 449] width 1568 height 781
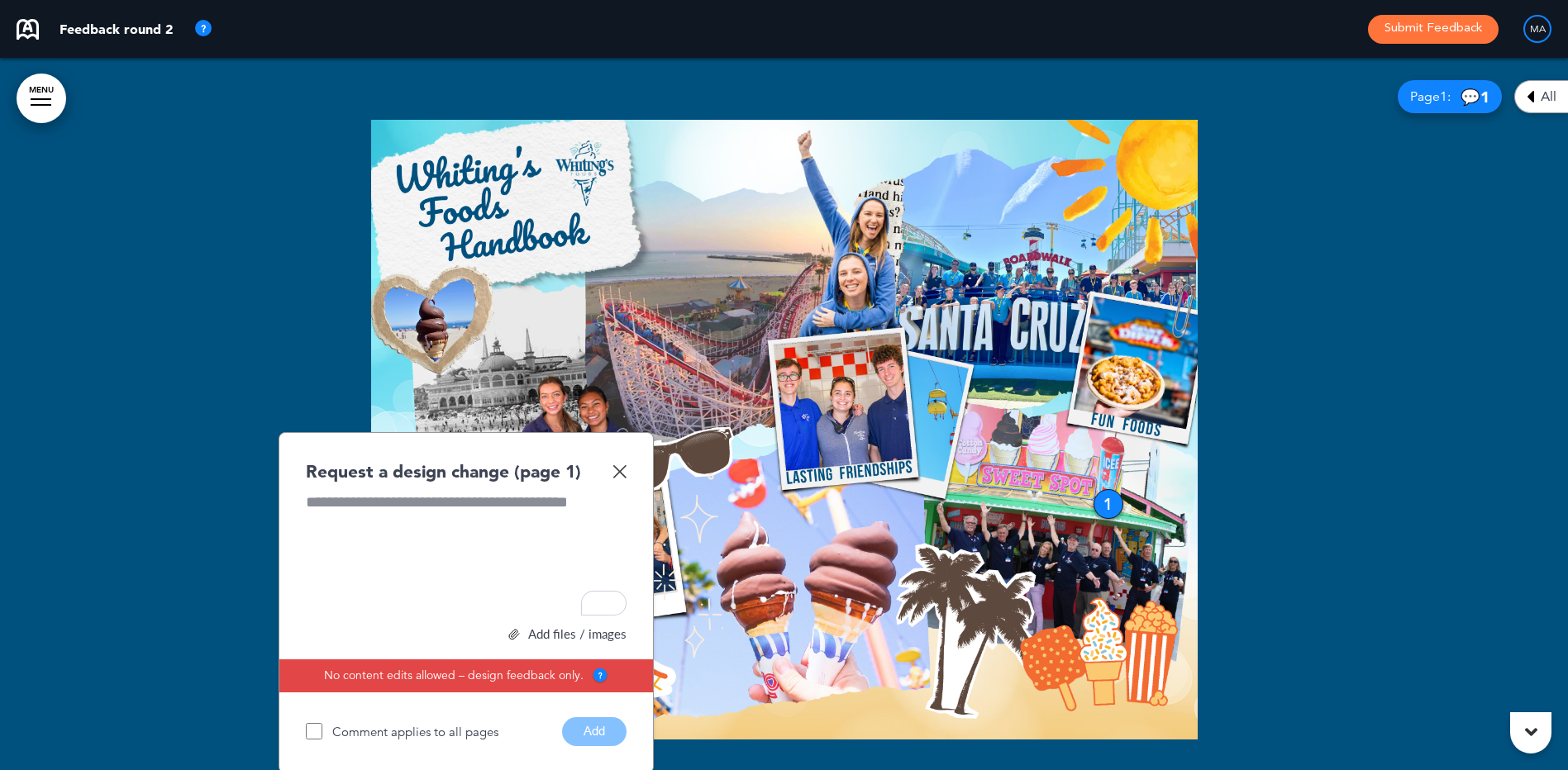
click at [622, 472] on img at bounding box center [619, 471] width 14 height 14
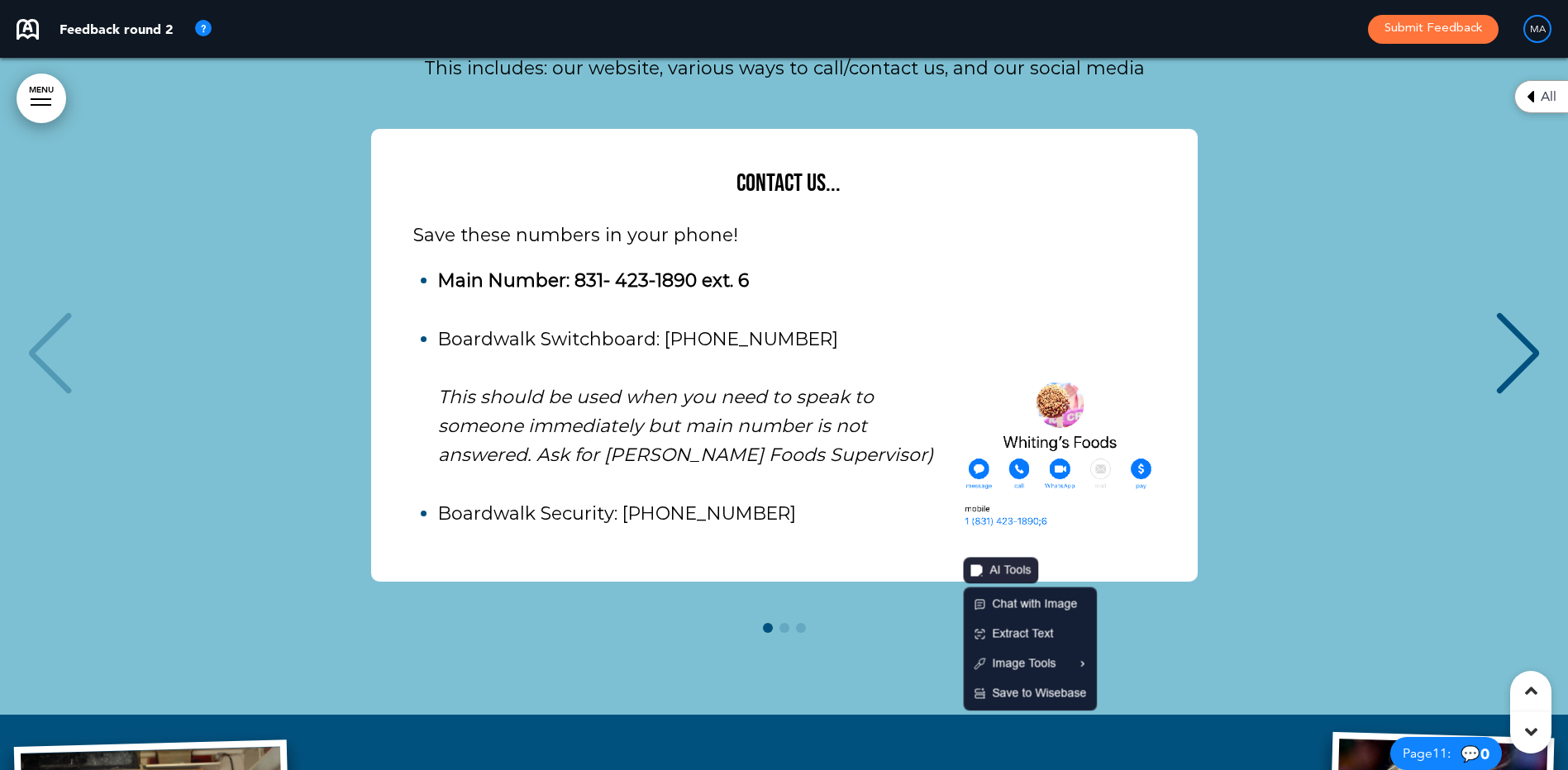
scroll to position [8975, 0]
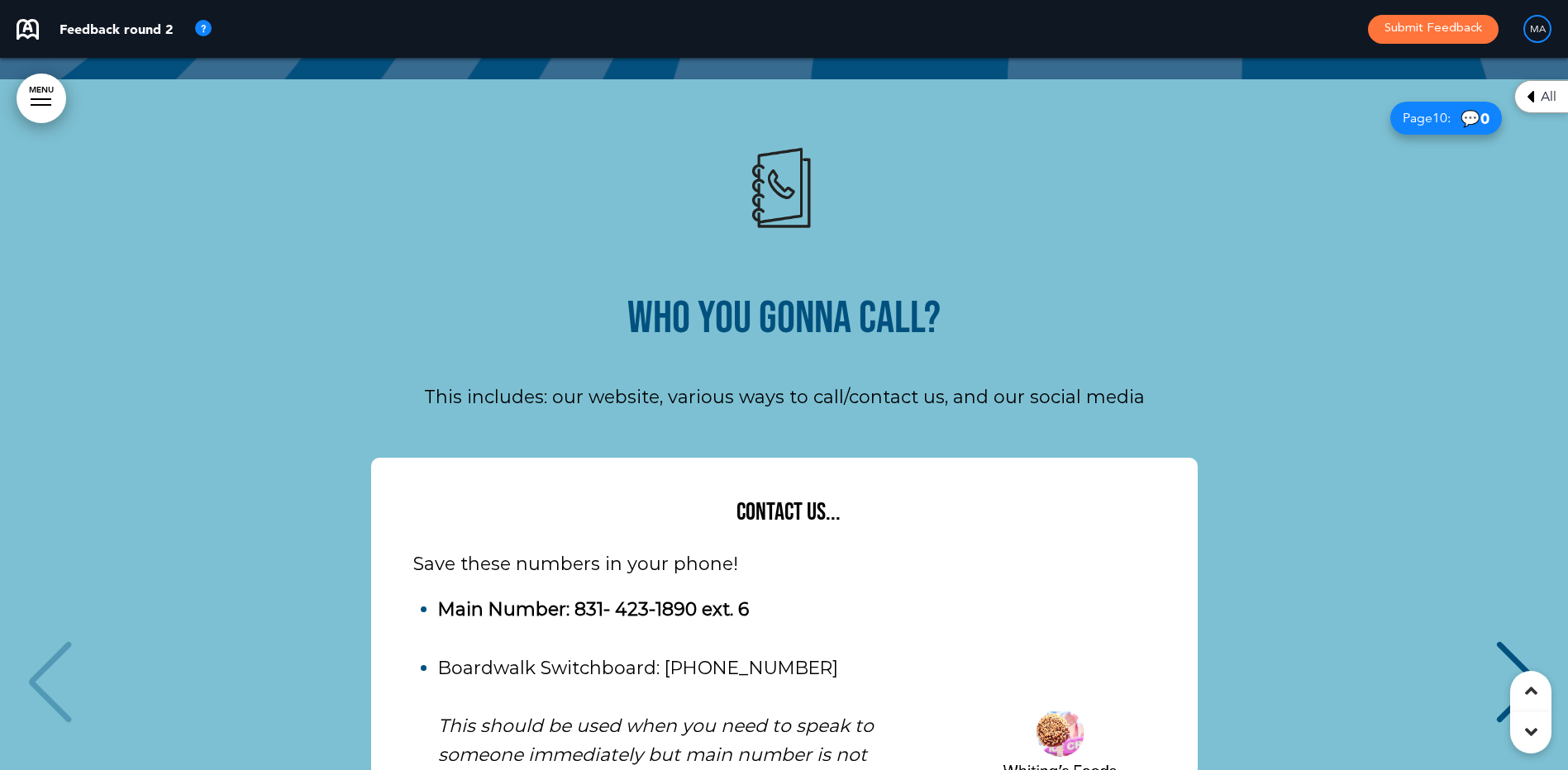
click at [1487, 550] on div "Contact Us... Save these numbers in your phone! Main Number: 831- 423-1890 ext.…" at bounding box center [784, 684] width 1535 height 453
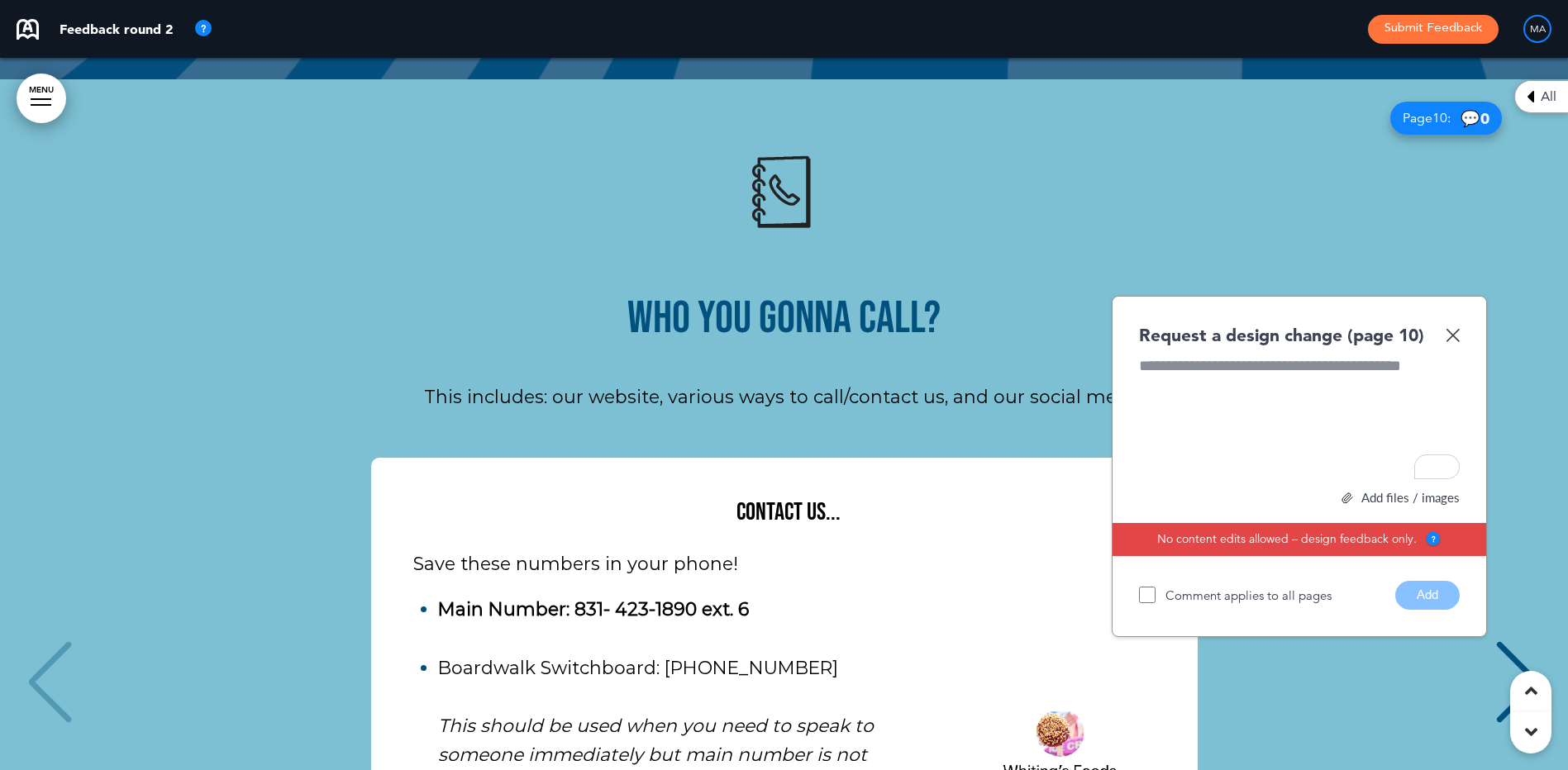
drag, startPoint x: 1458, startPoint y: 244, endPoint x: 1448, endPoint y: 246, distance: 10.2
click at [1457, 328] on img at bounding box center [1452, 335] width 14 height 14
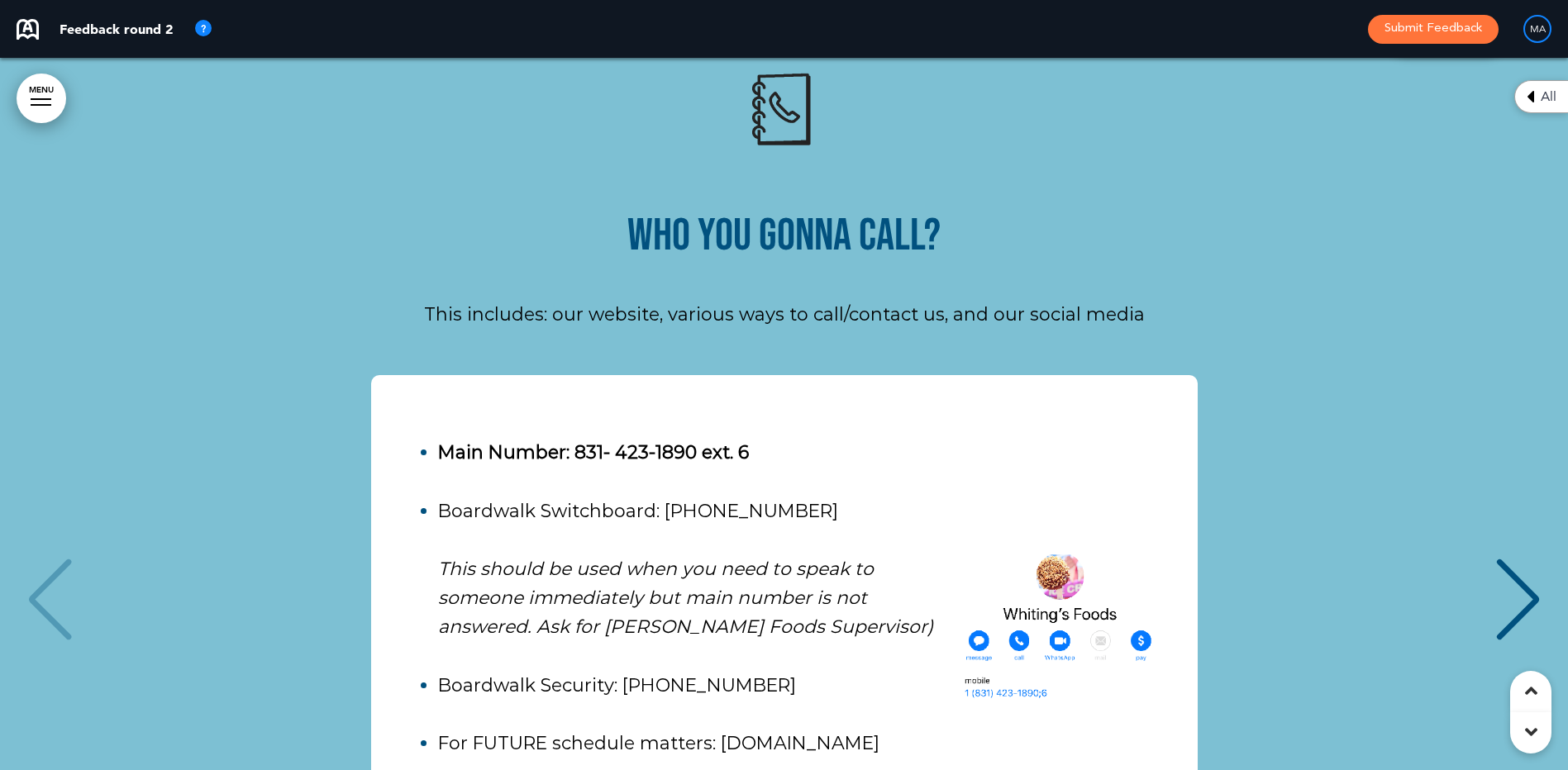
scroll to position [9141, 0]
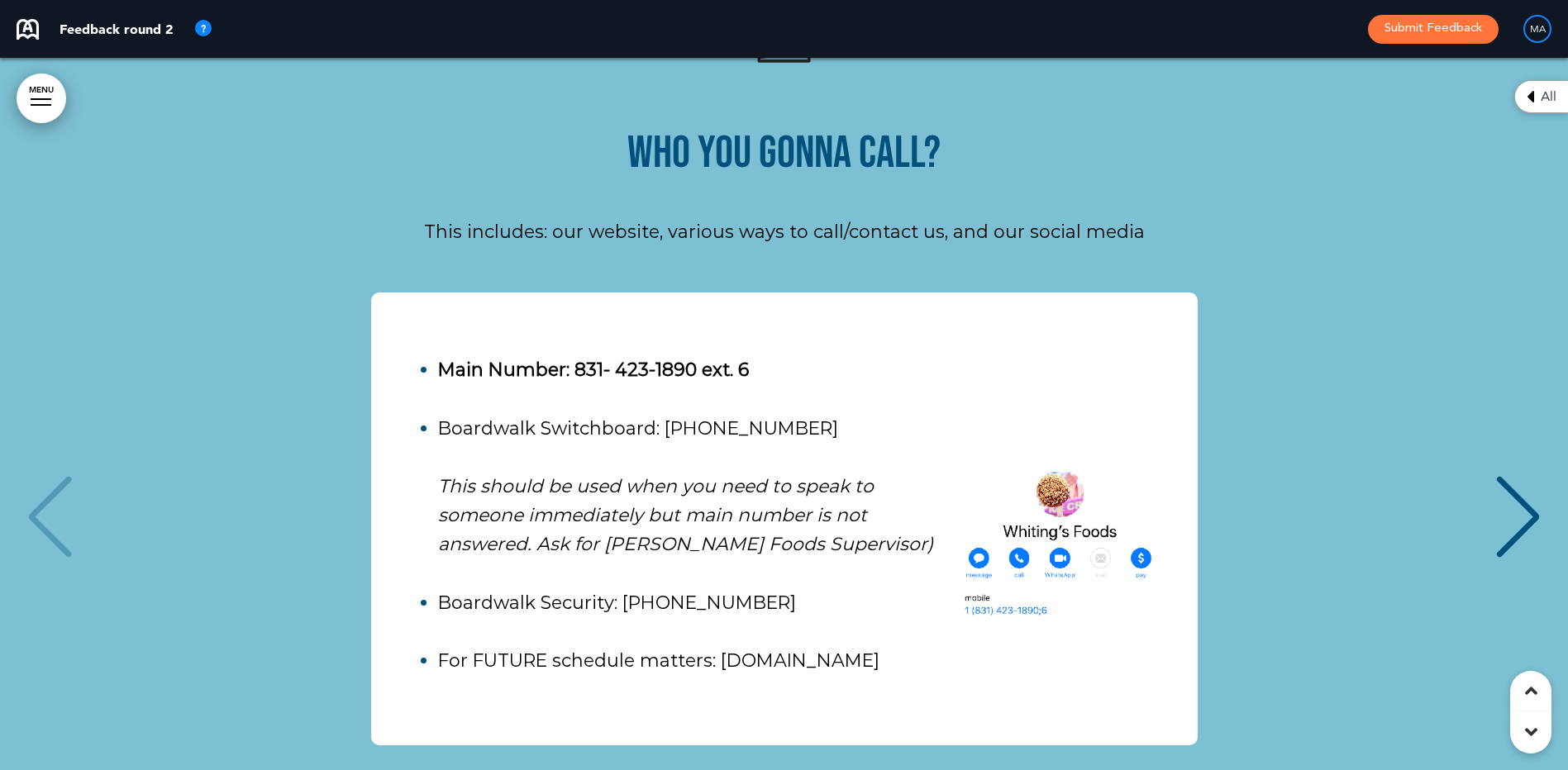
click at [1500, 476] on div "Next slide" at bounding box center [1517, 517] width 51 height 83
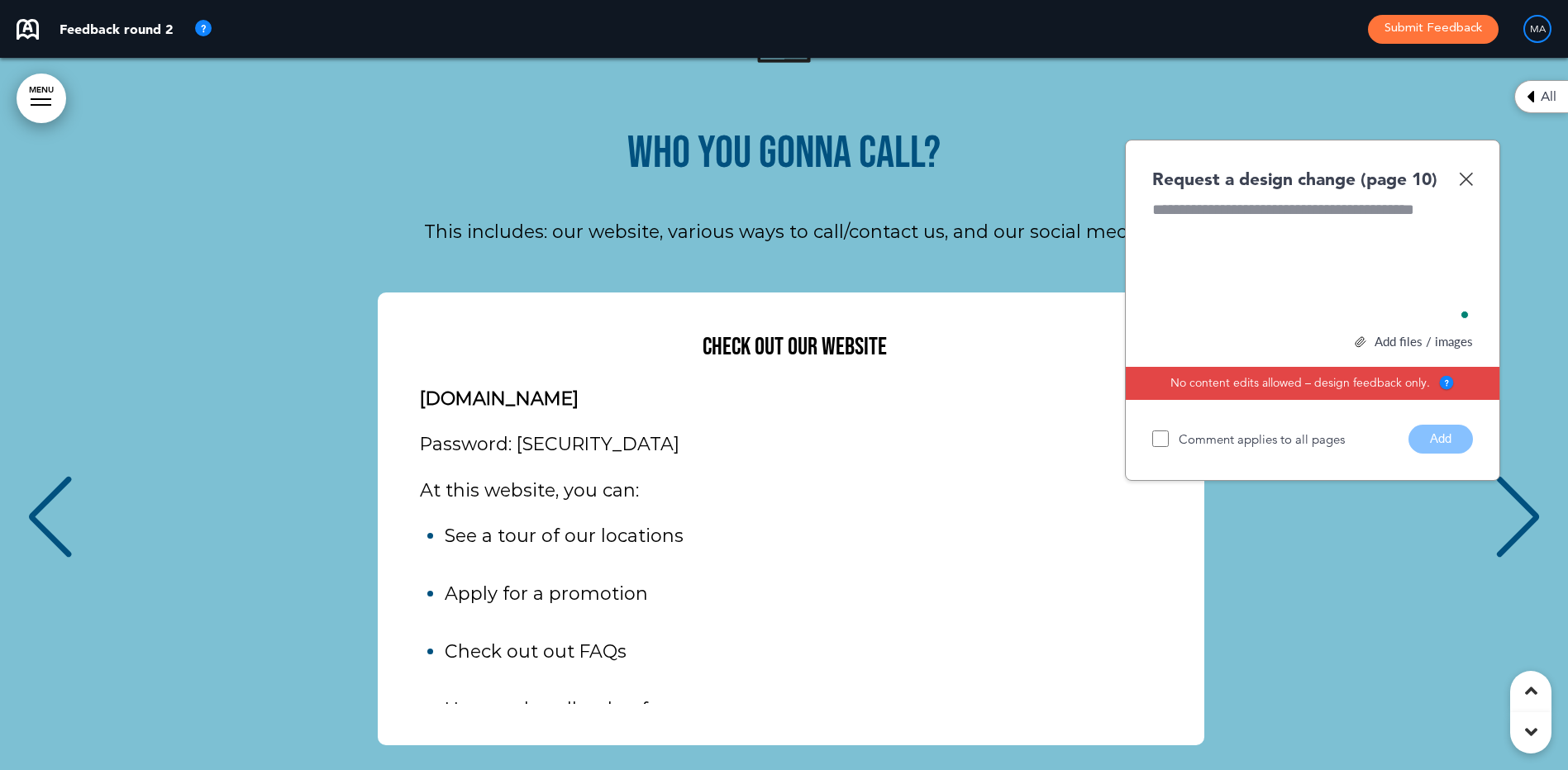
scroll to position [0, 1543]
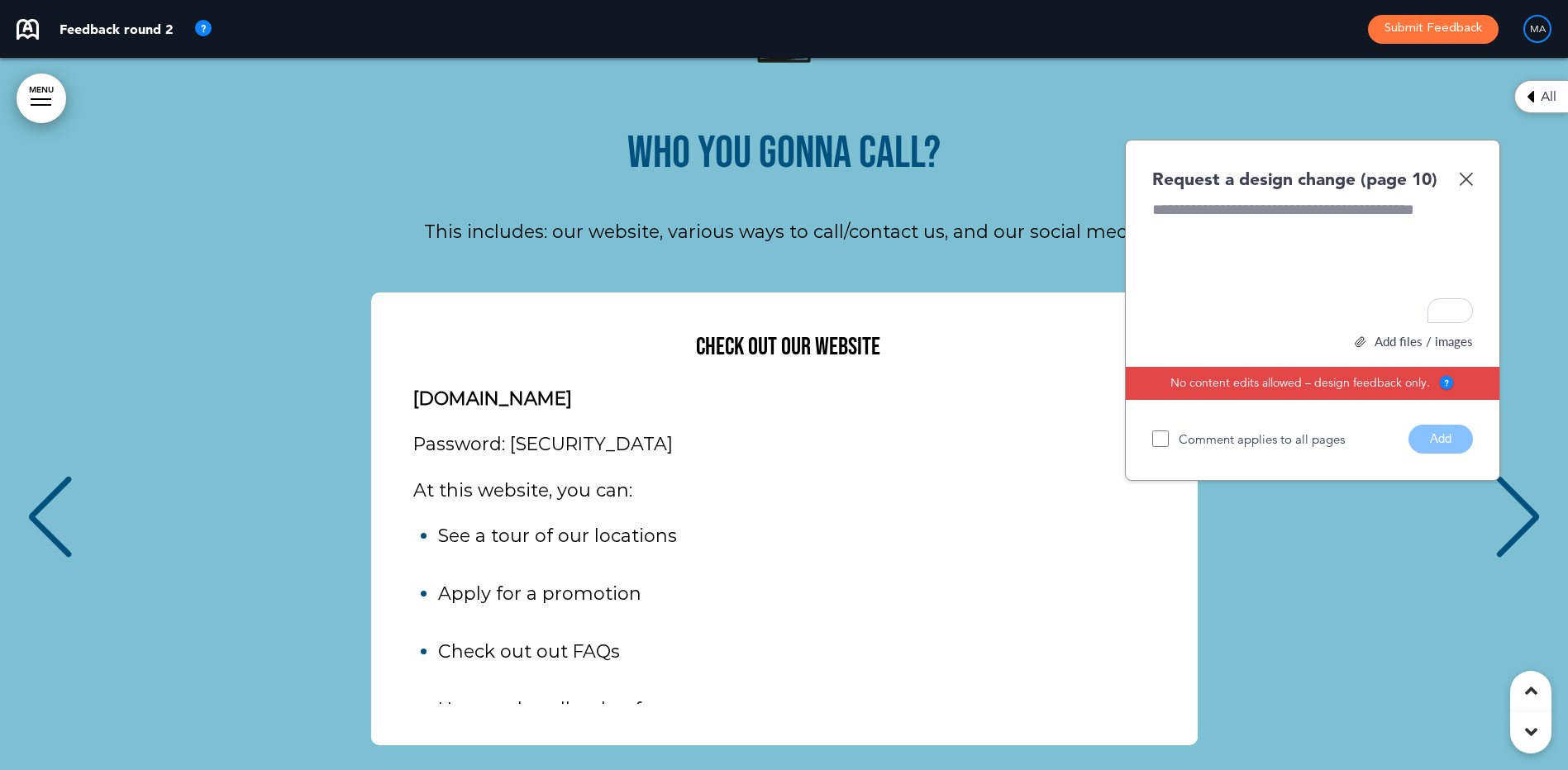
click at [52, 476] on div "Previous slide" at bounding box center [50, 517] width 51 height 83
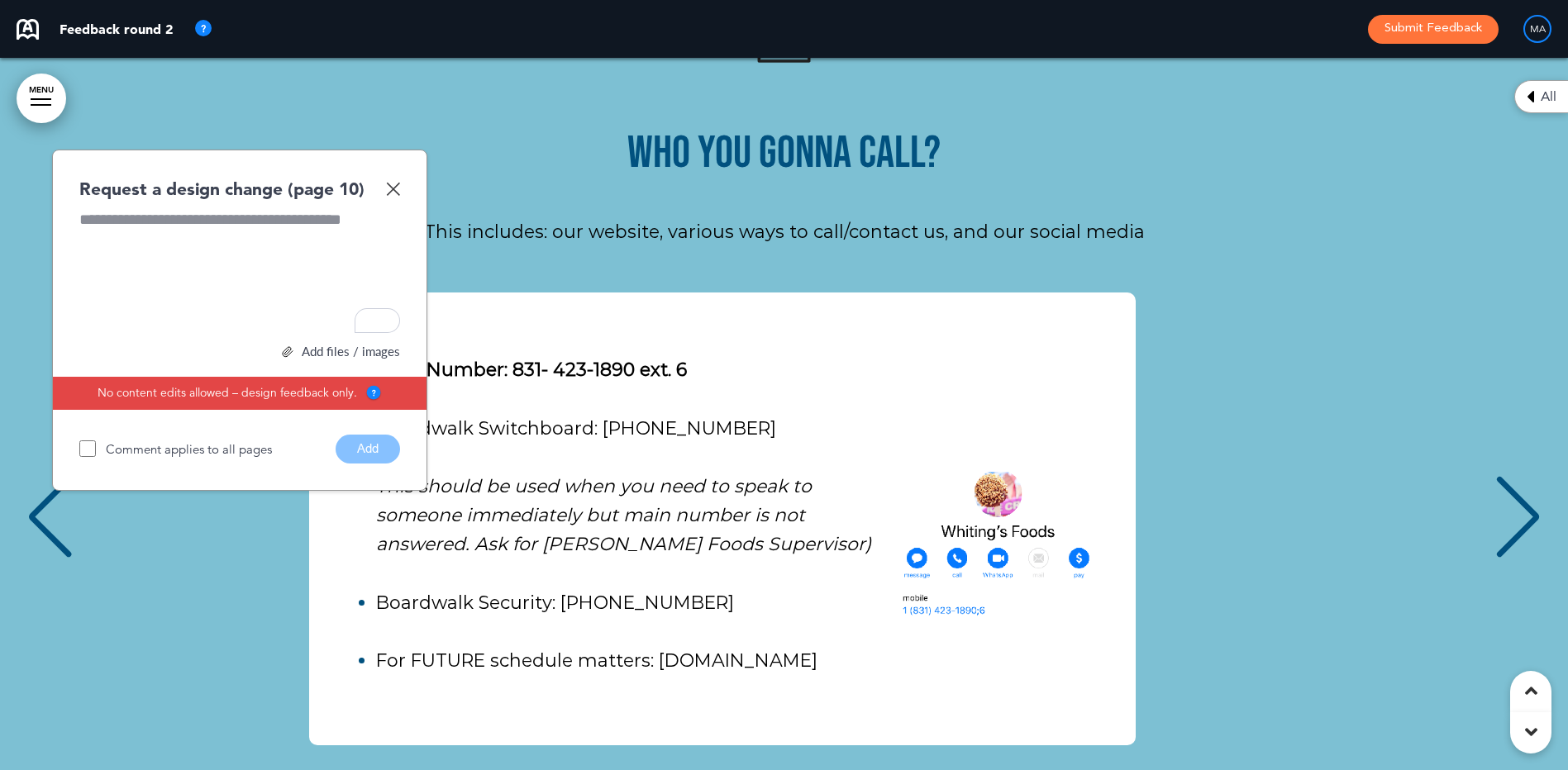
scroll to position [0, 0]
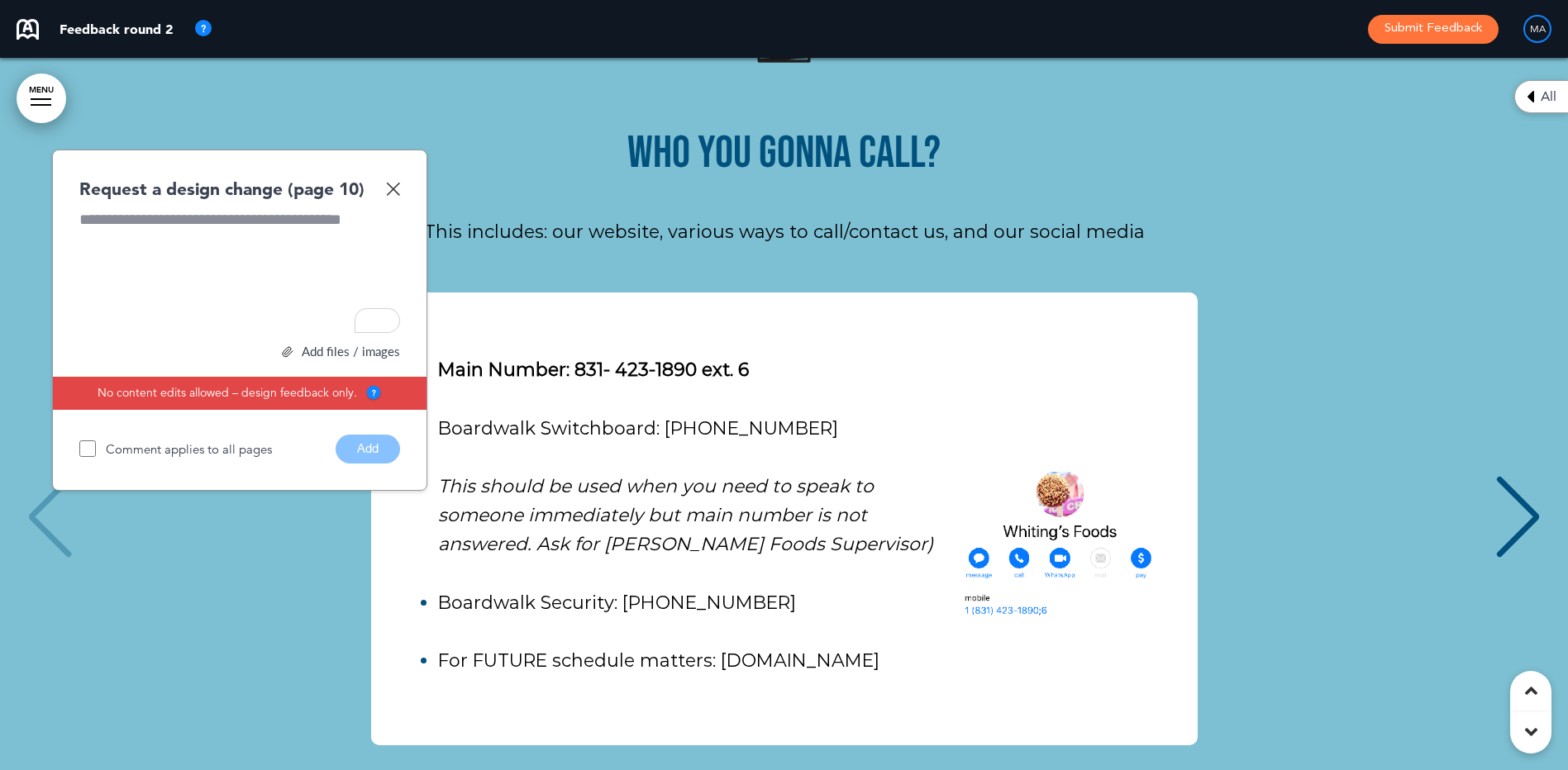
click at [390, 182] on img at bounding box center [393, 188] width 14 height 14
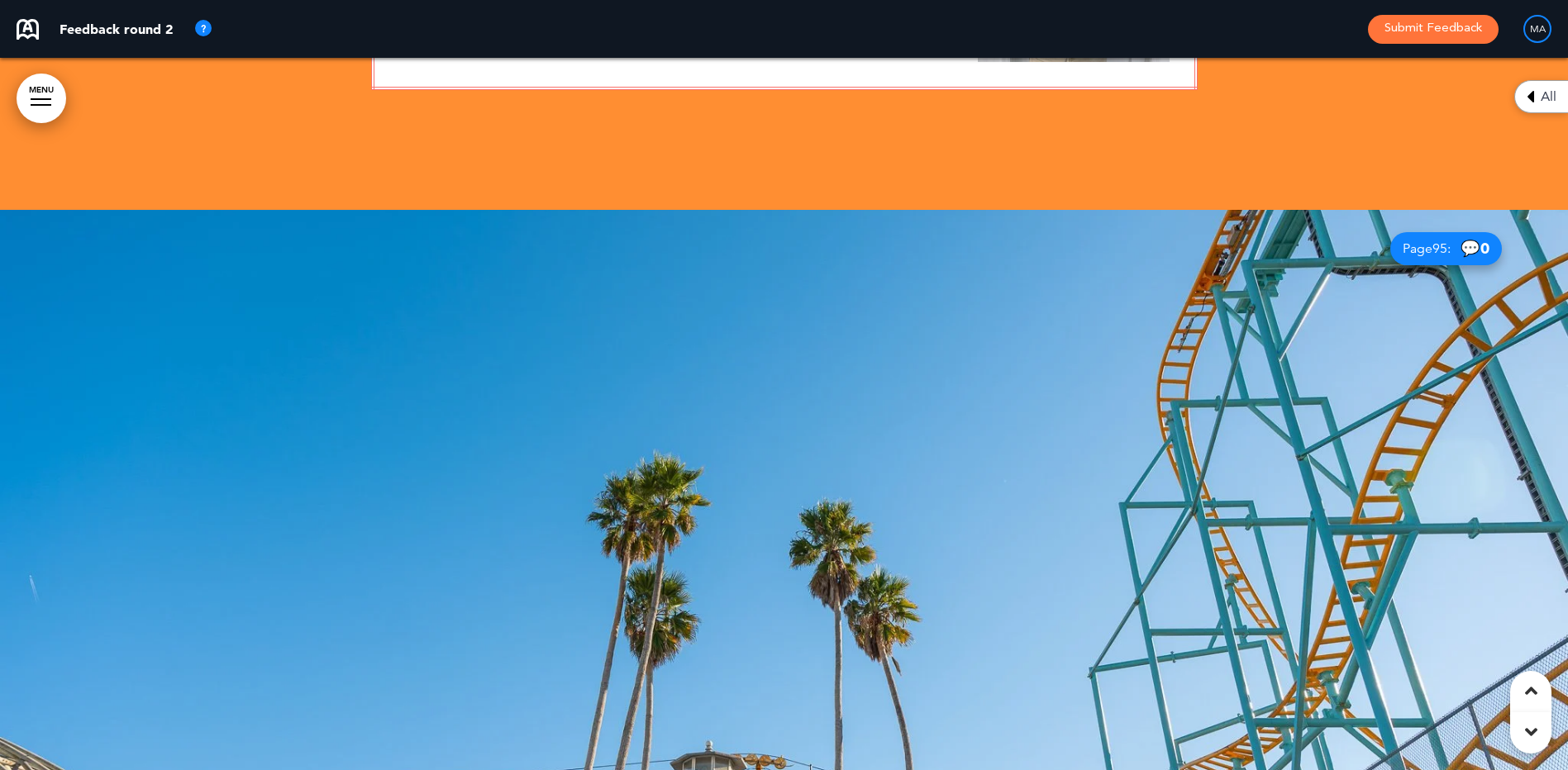
scroll to position [91655, 0]
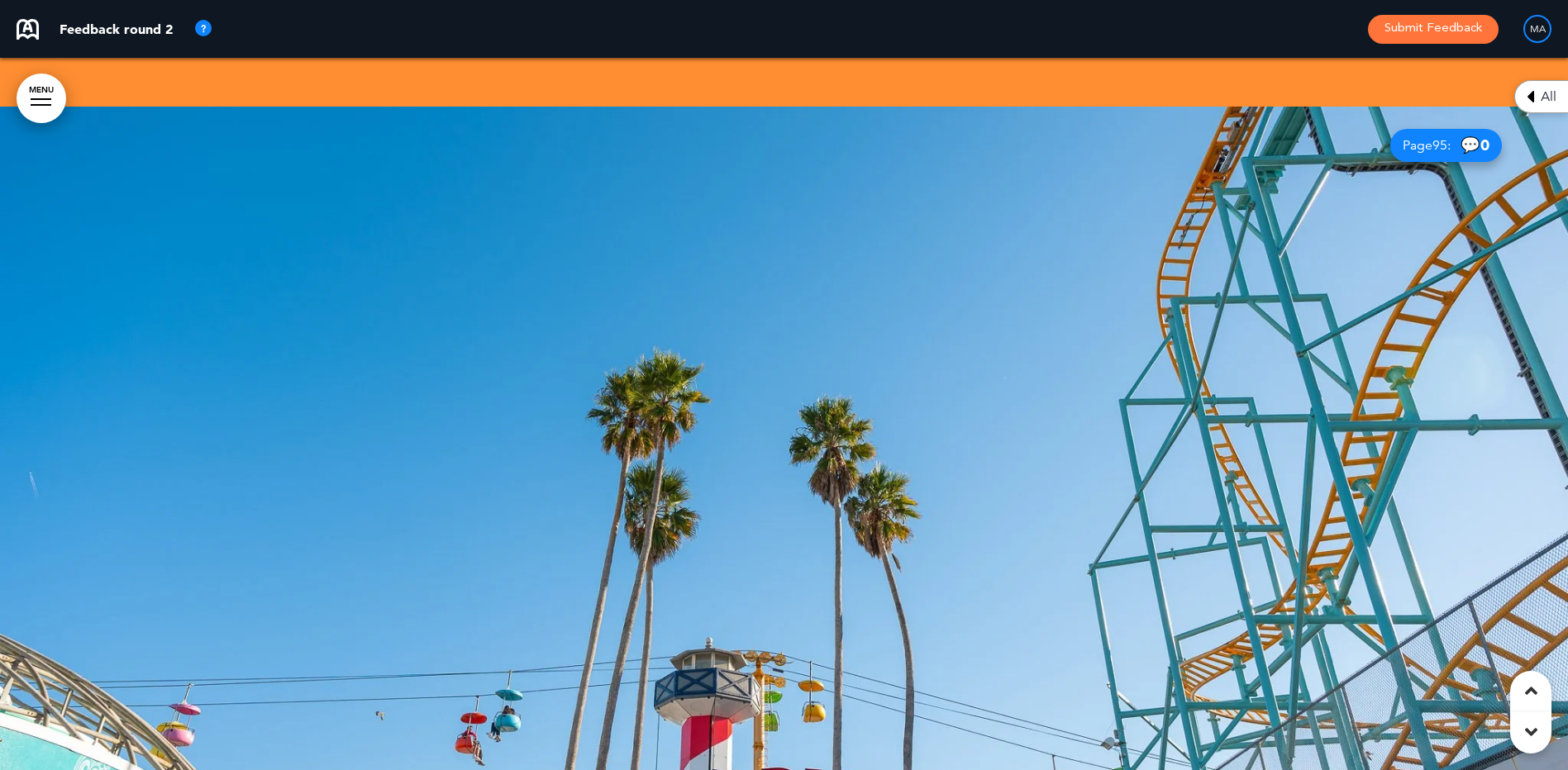
click at [1535, 94] on div "All" at bounding box center [1541, 97] width 54 height 33
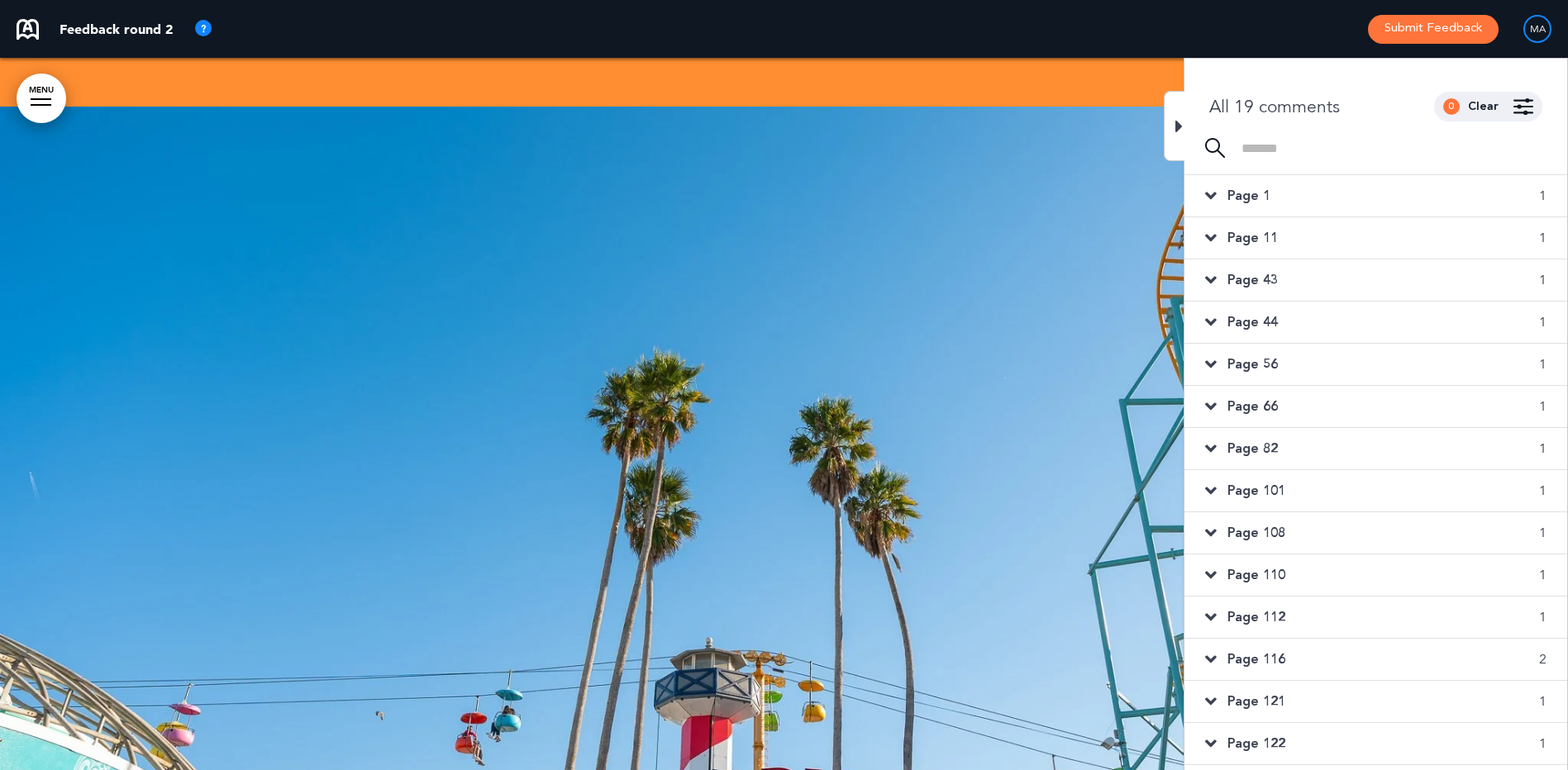
scroll to position [164, 0]
click at [1249, 705] on span "Page 128" at bounding box center [1256, 706] width 58 height 18
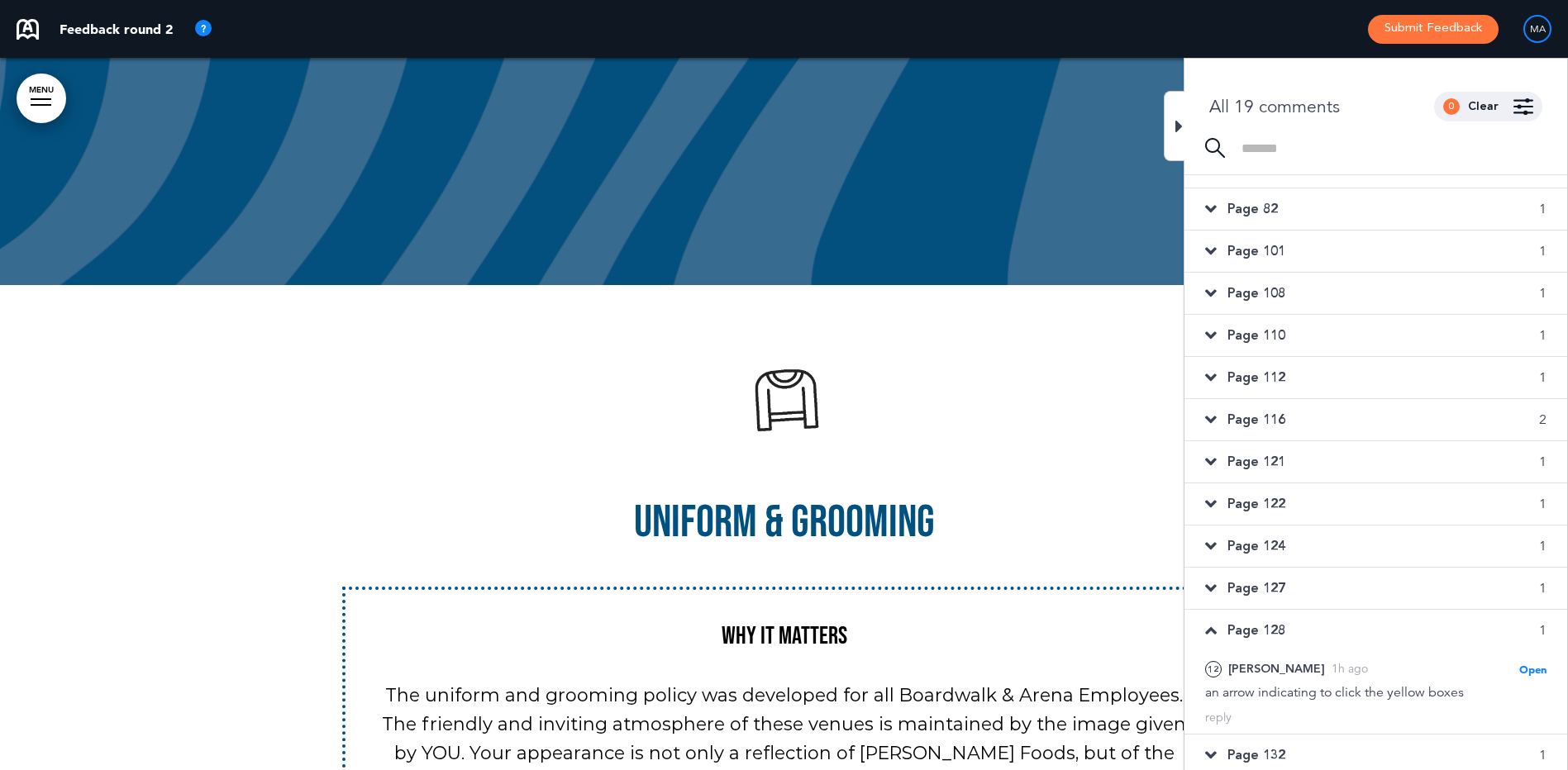
scroll to position [247, 0]
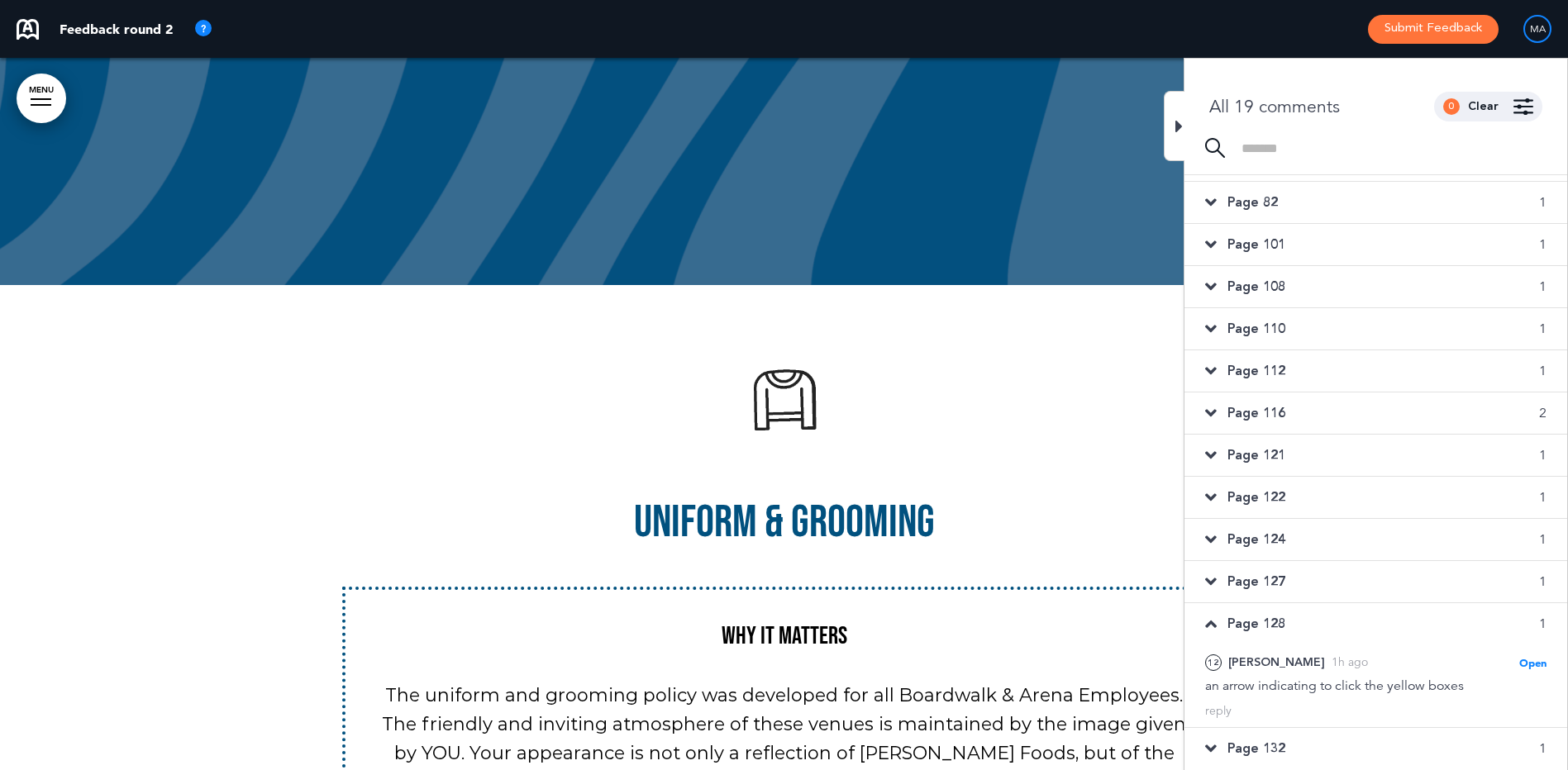
click at [1291, 743] on div "Page 132 1" at bounding box center [1375, 749] width 383 height 41
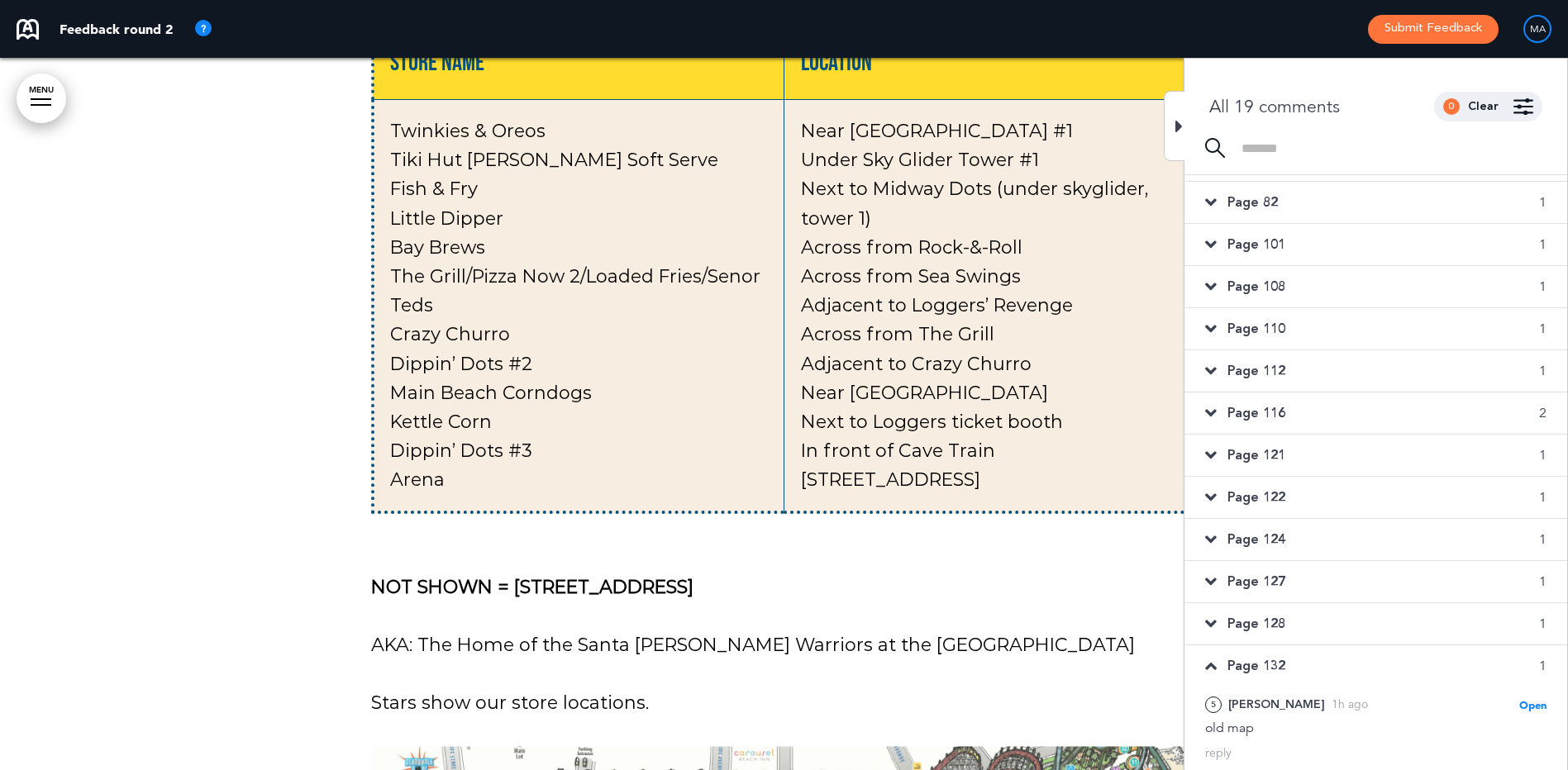
scroll to position [13130, 0]
